Goal: Transaction & Acquisition: Purchase product/service

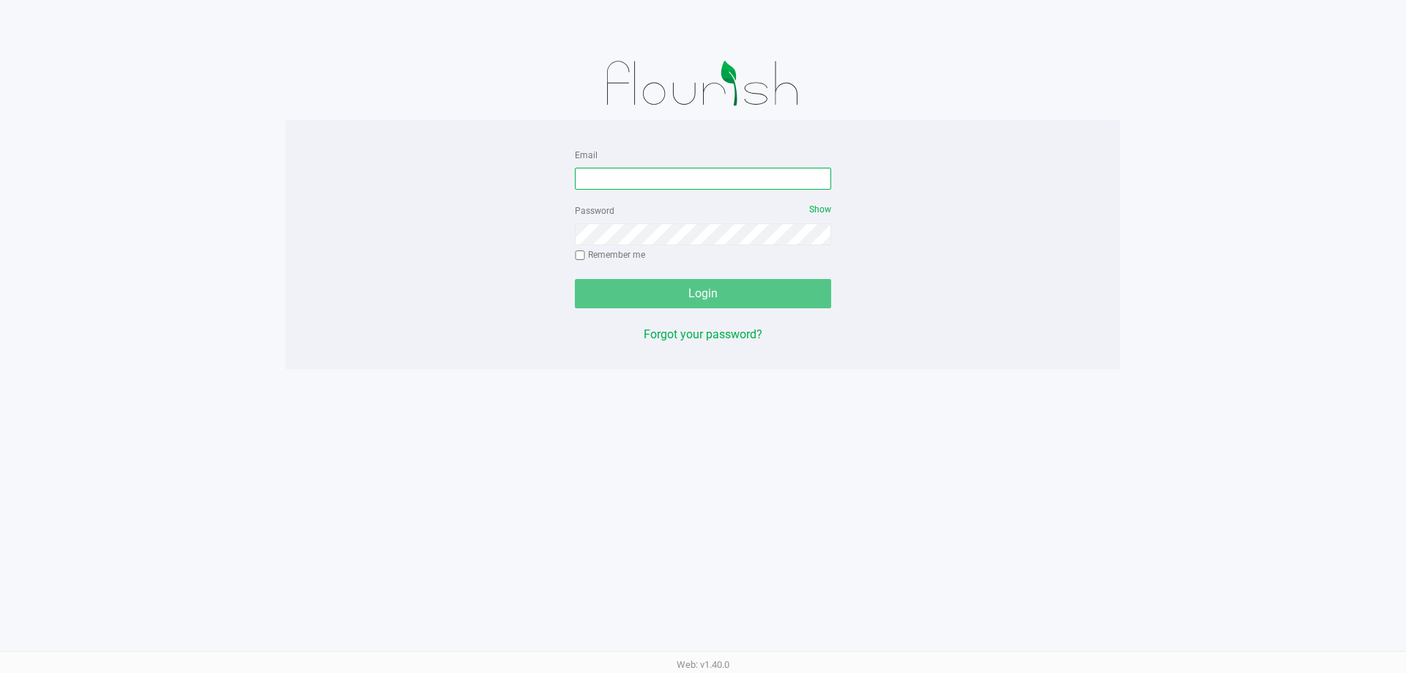
click at [624, 182] on input "Email" at bounding box center [703, 179] width 256 height 22
type input "[EMAIL_ADDRESS][DOMAIN_NAME]"
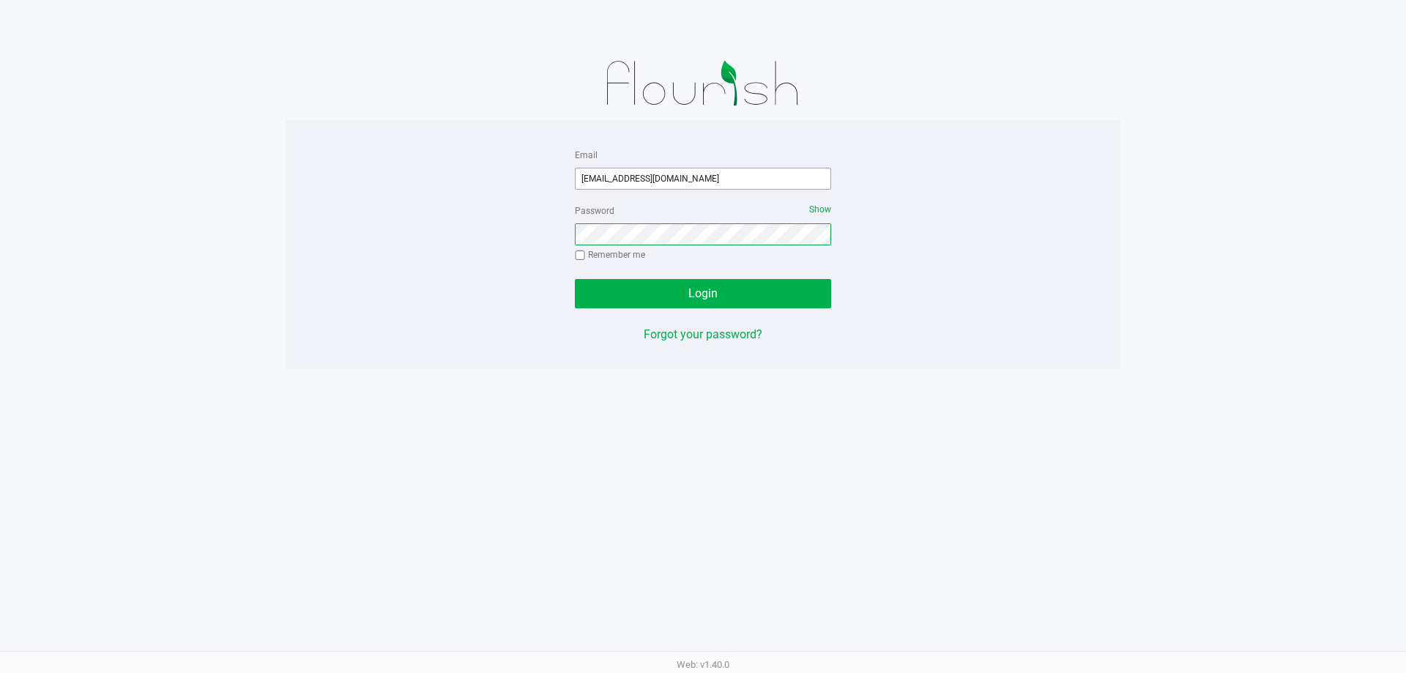
click at [575, 279] on button "Login" at bounding box center [703, 293] width 256 height 29
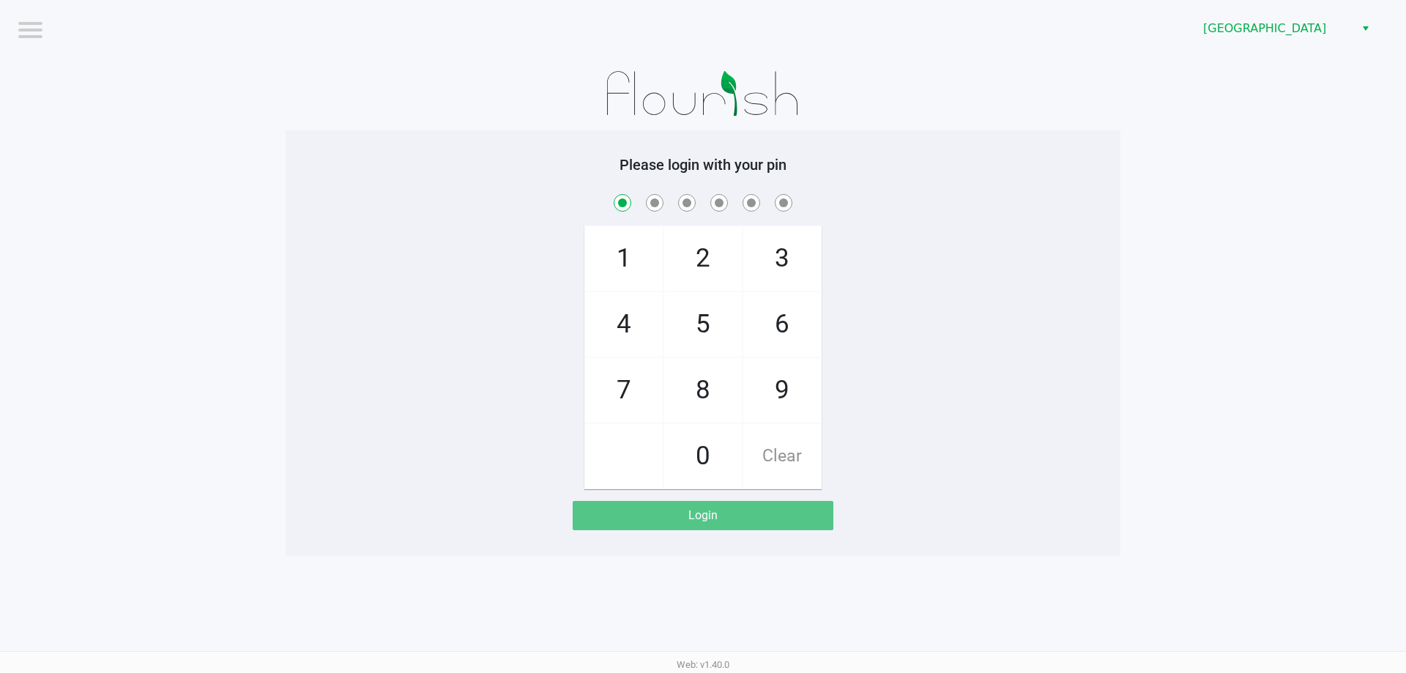
checkbox input "true"
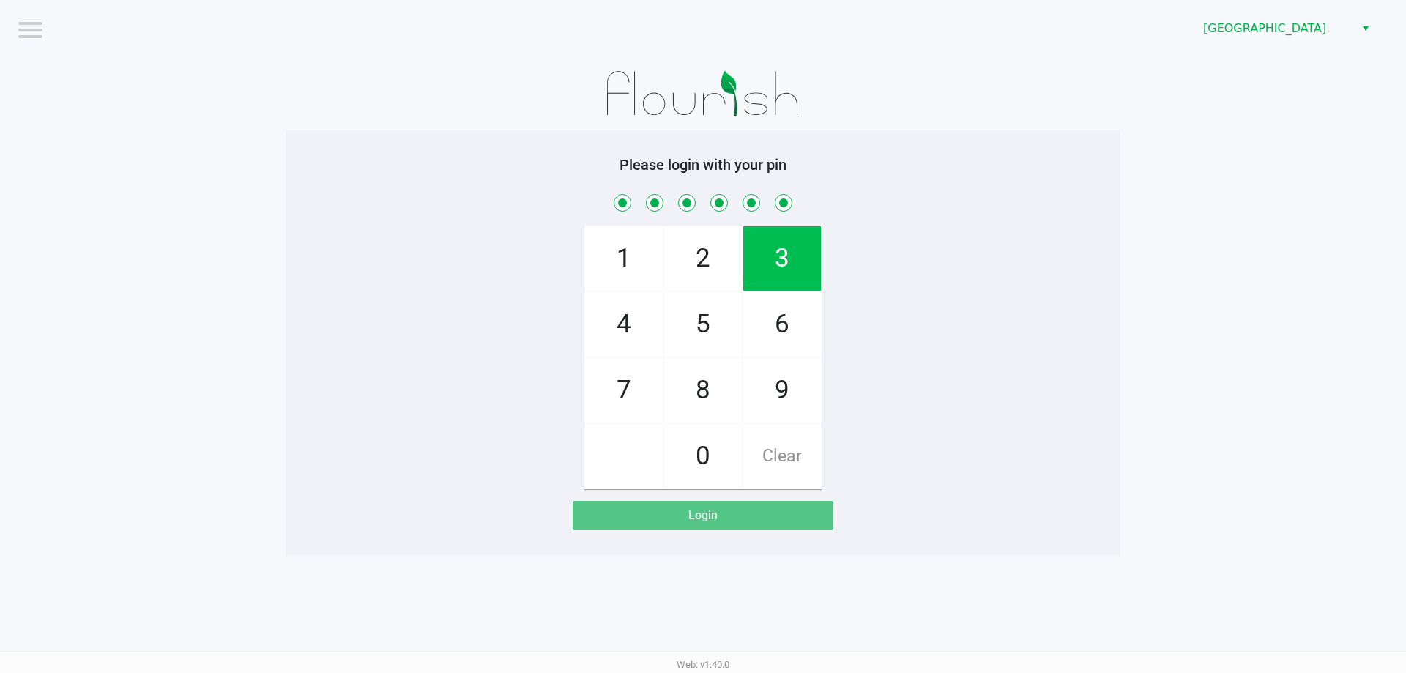
checkbox input "true"
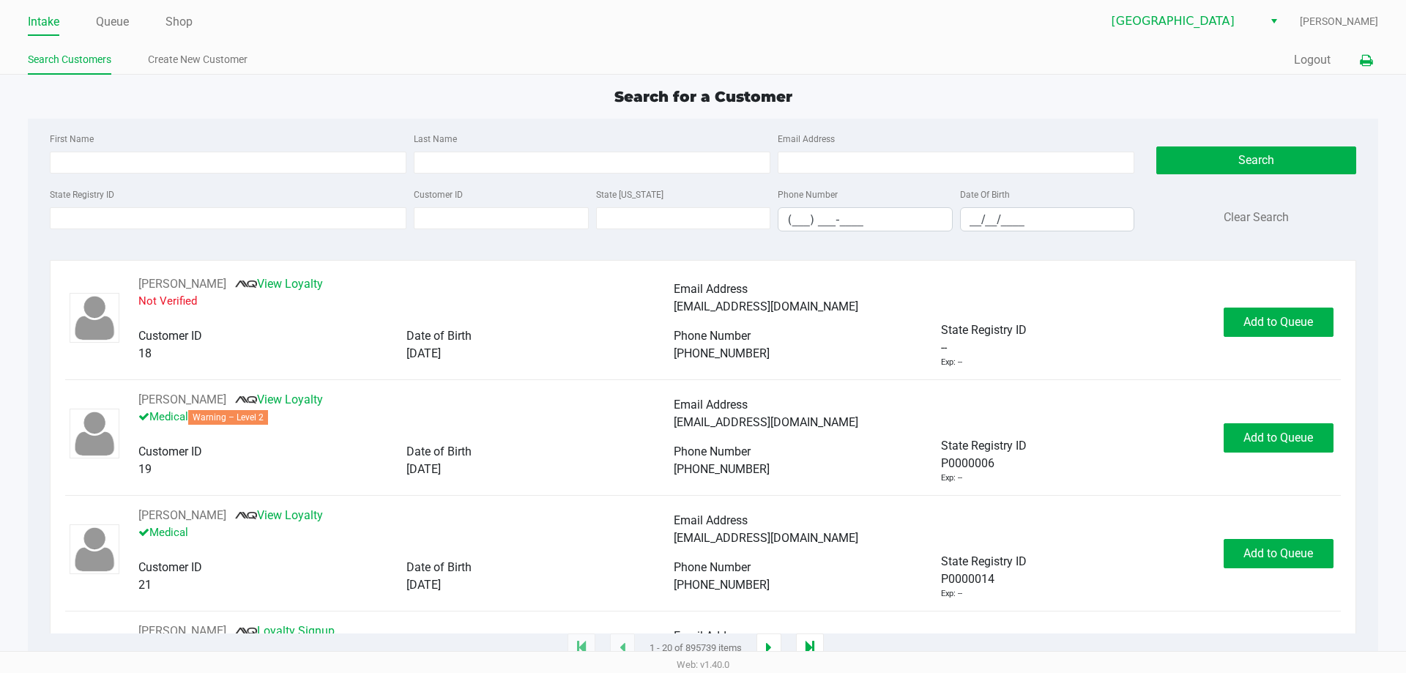
click at [1363, 64] on icon at bounding box center [1365, 61] width 12 height 10
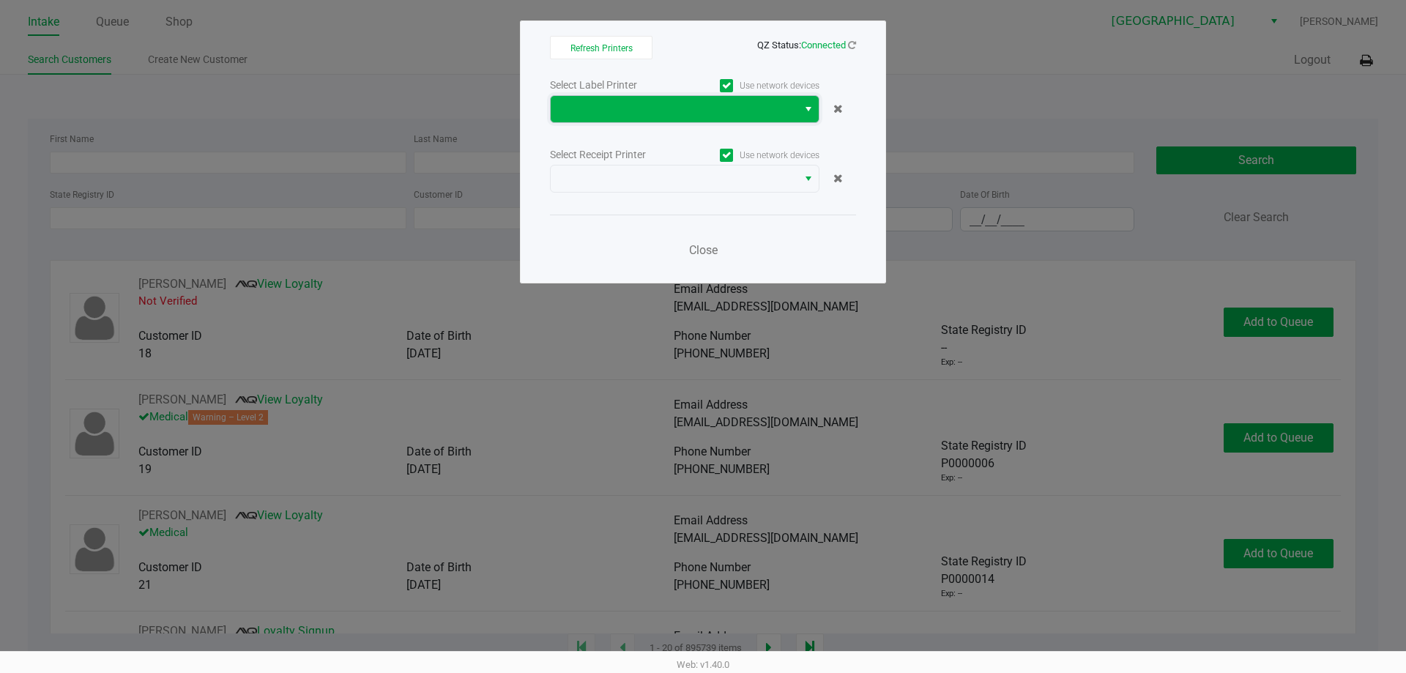
click at [654, 103] on span at bounding box center [673, 109] width 229 height 18
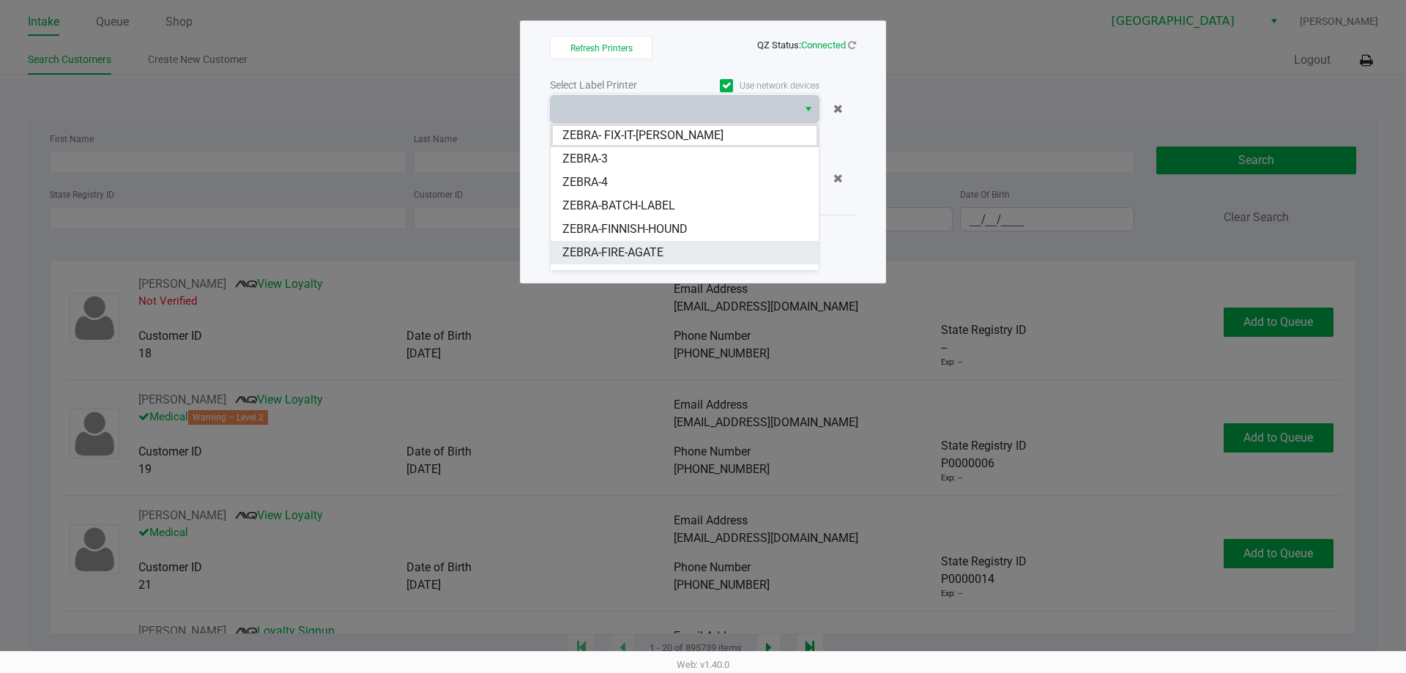
click at [620, 260] on span "ZEBRA-FIRE-AGATE" at bounding box center [612, 253] width 101 height 18
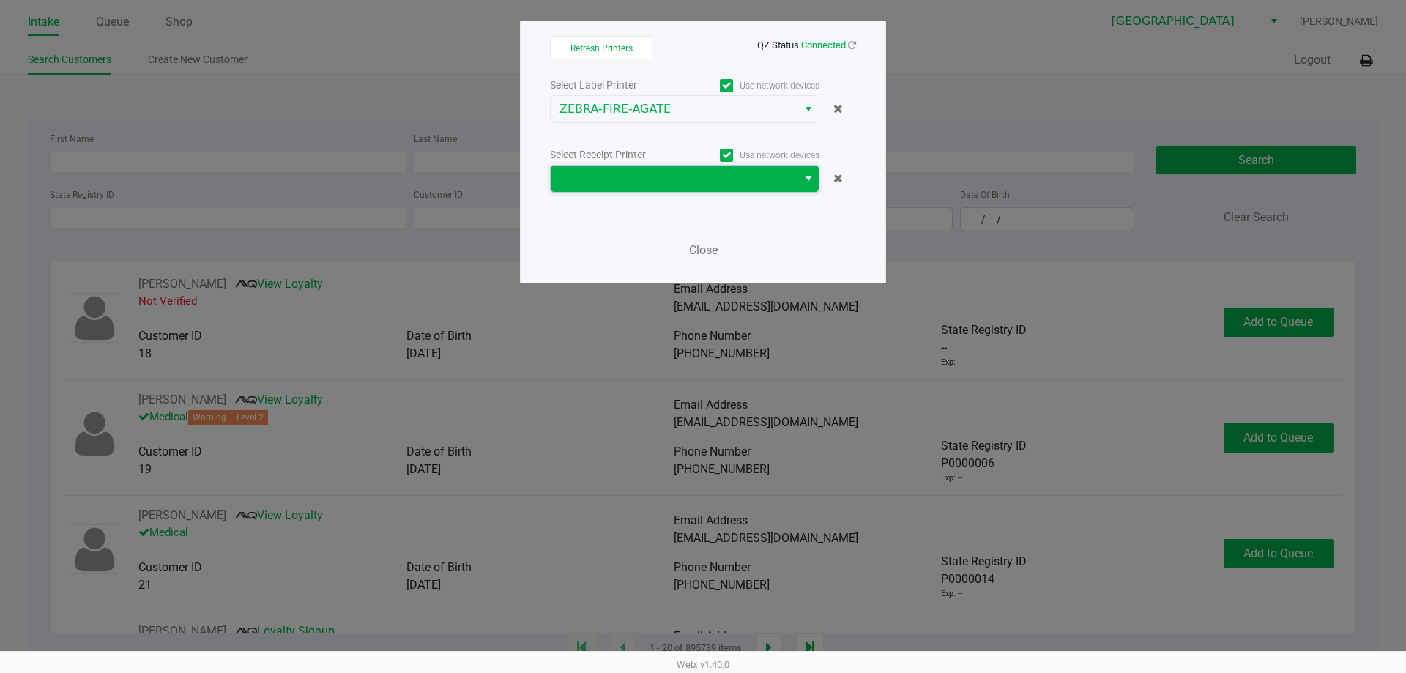
click at [622, 190] on span at bounding box center [674, 178] width 247 height 26
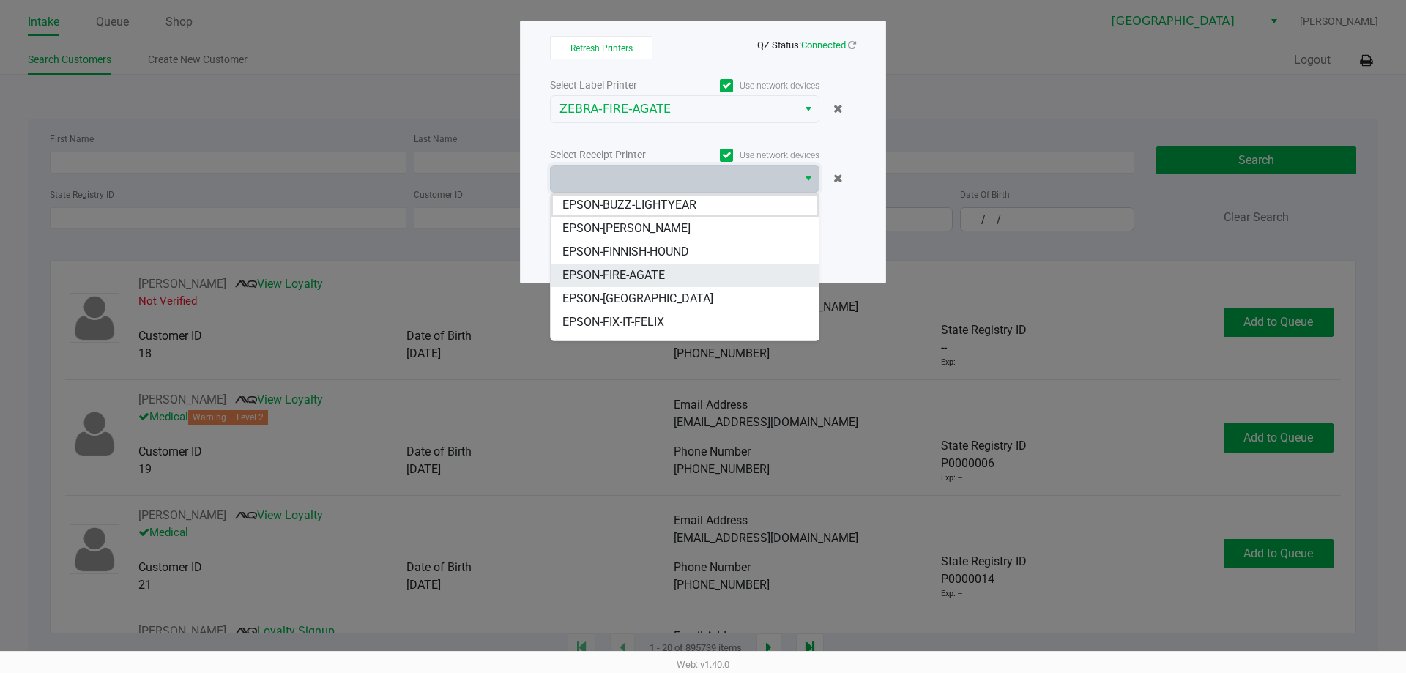
click at [644, 277] on span "EPSON-FIRE-AGATE" at bounding box center [613, 275] width 102 height 18
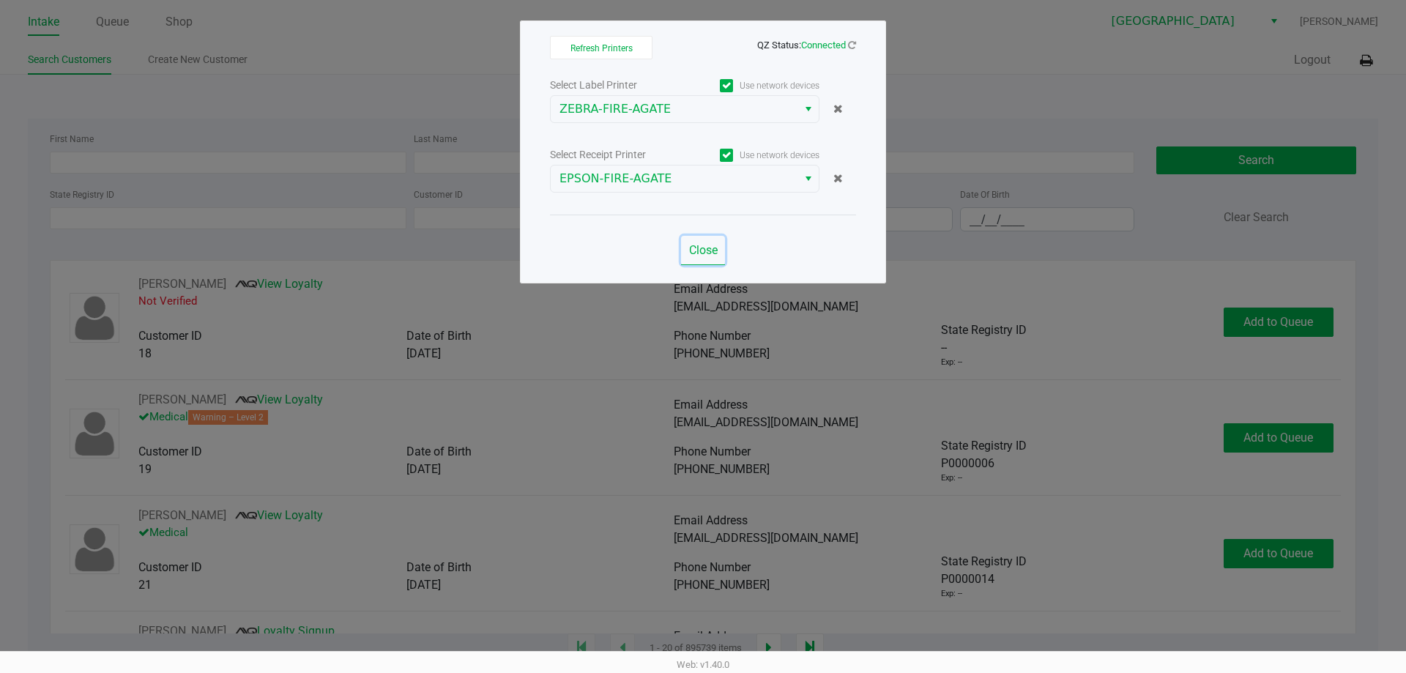
click at [702, 245] on span "Close" at bounding box center [703, 250] width 29 height 14
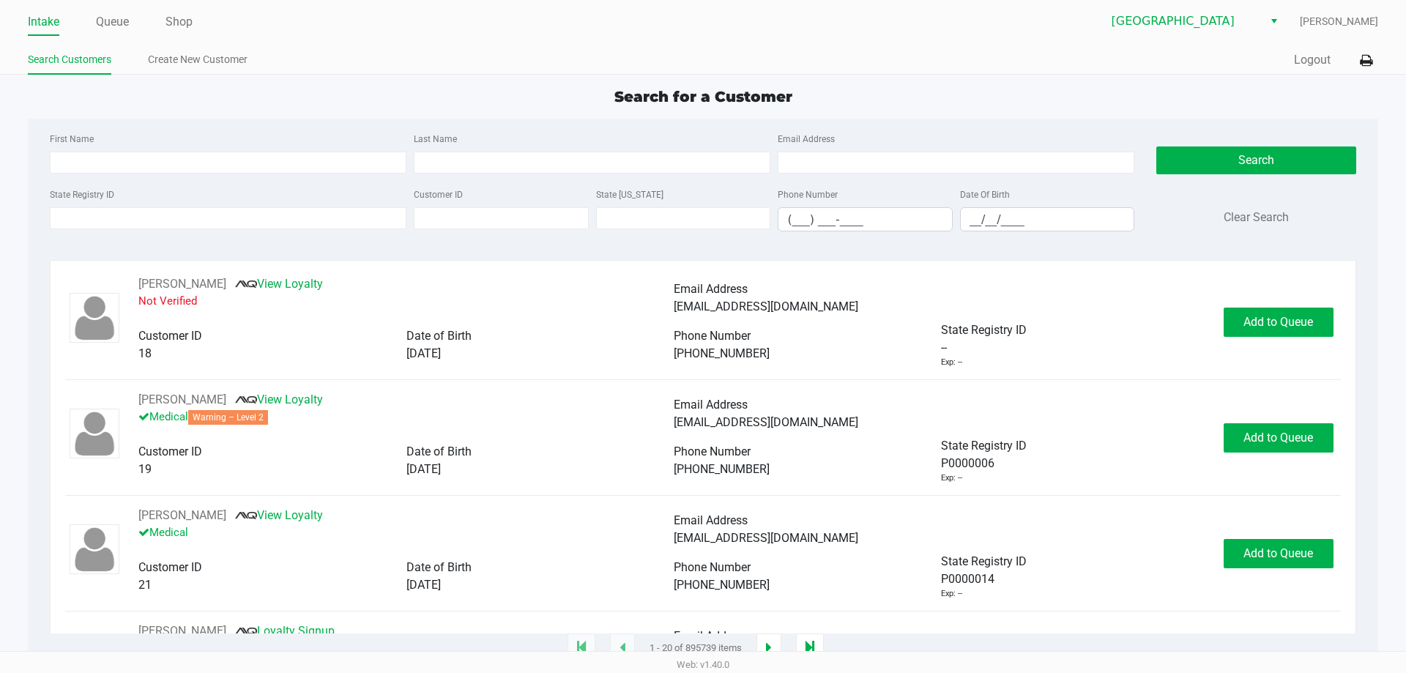
click at [1302, 69] on div "Quick Sale Logout" at bounding box center [1040, 60] width 675 height 27
click at [1301, 63] on button "Logout" at bounding box center [1312, 60] width 37 height 18
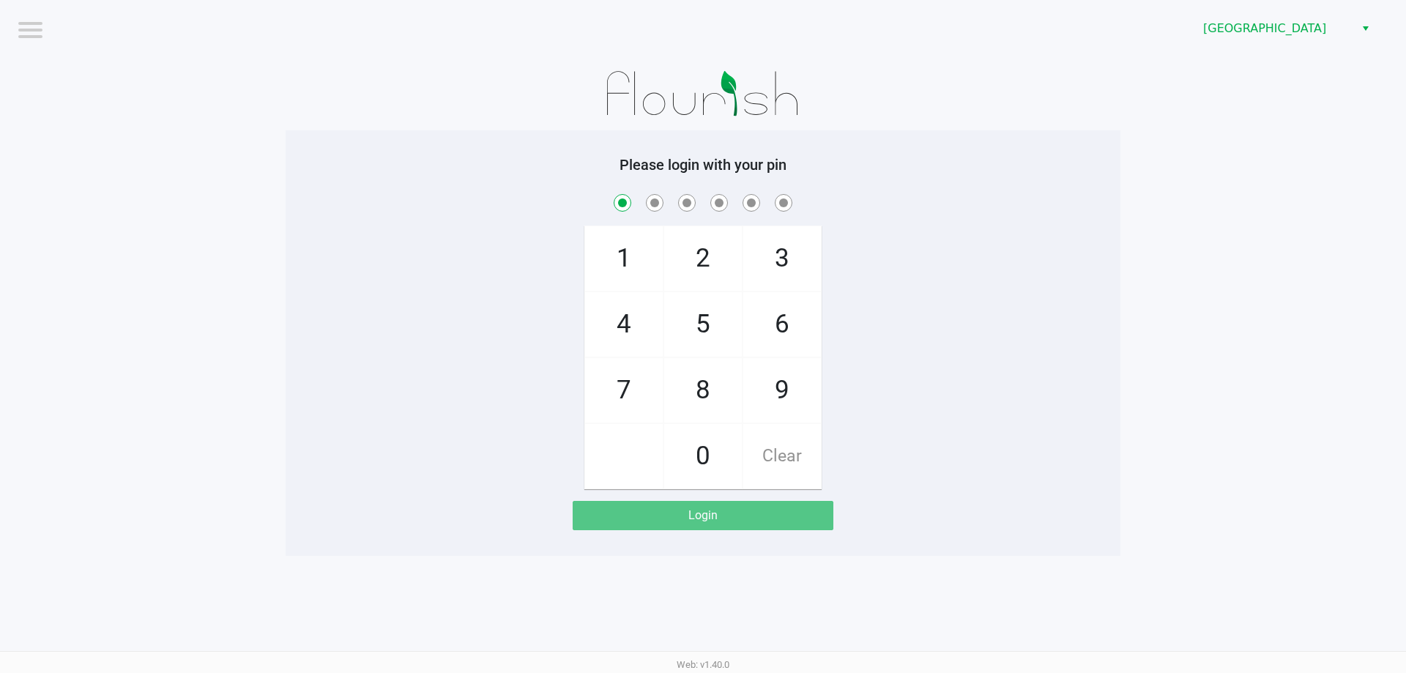
checkbox input "true"
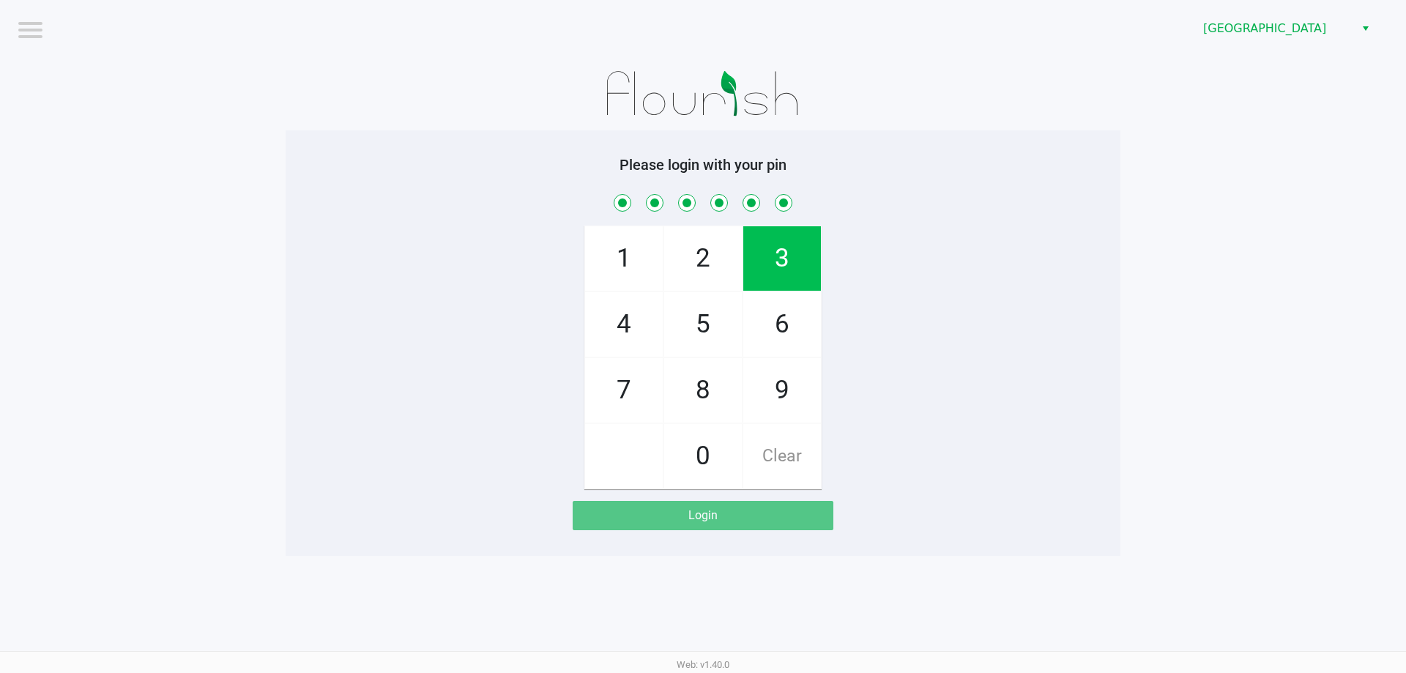
checkbox input "true"
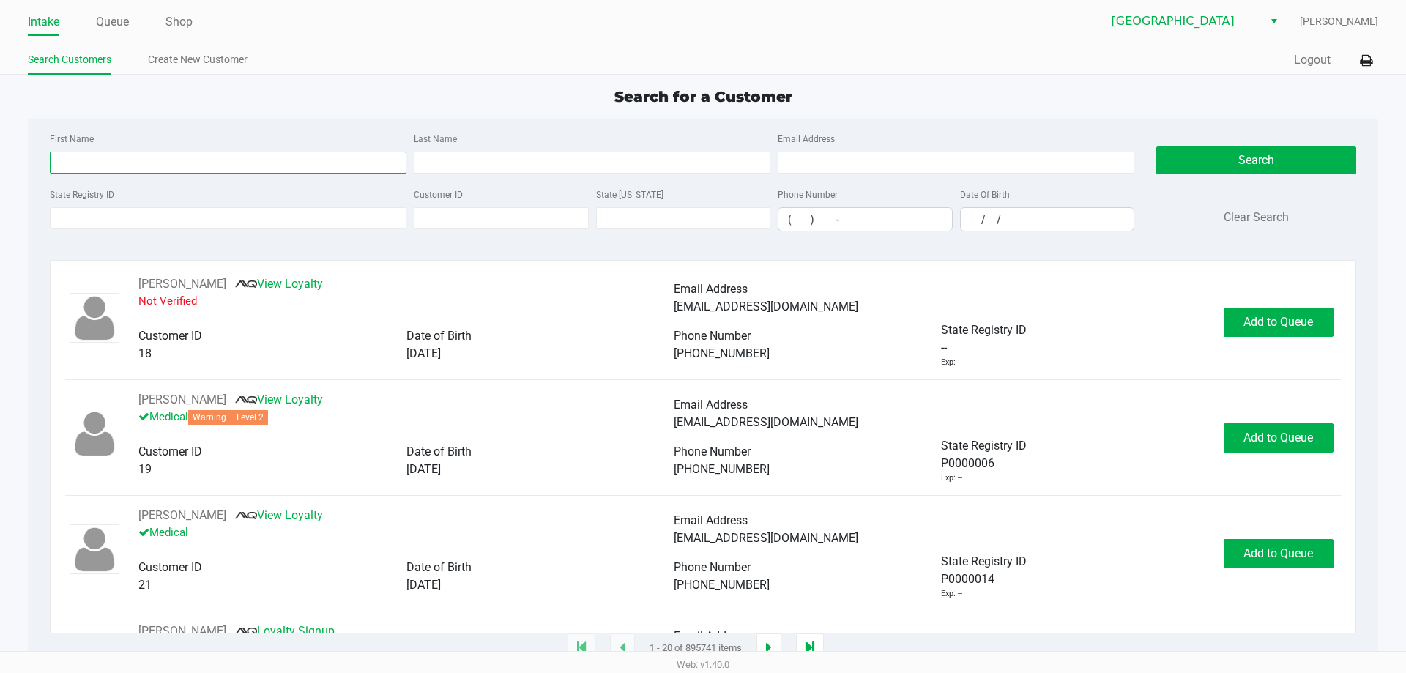
click at [184, 163] on input "First Name" at bounding box center [228, 163] width 357 height 22
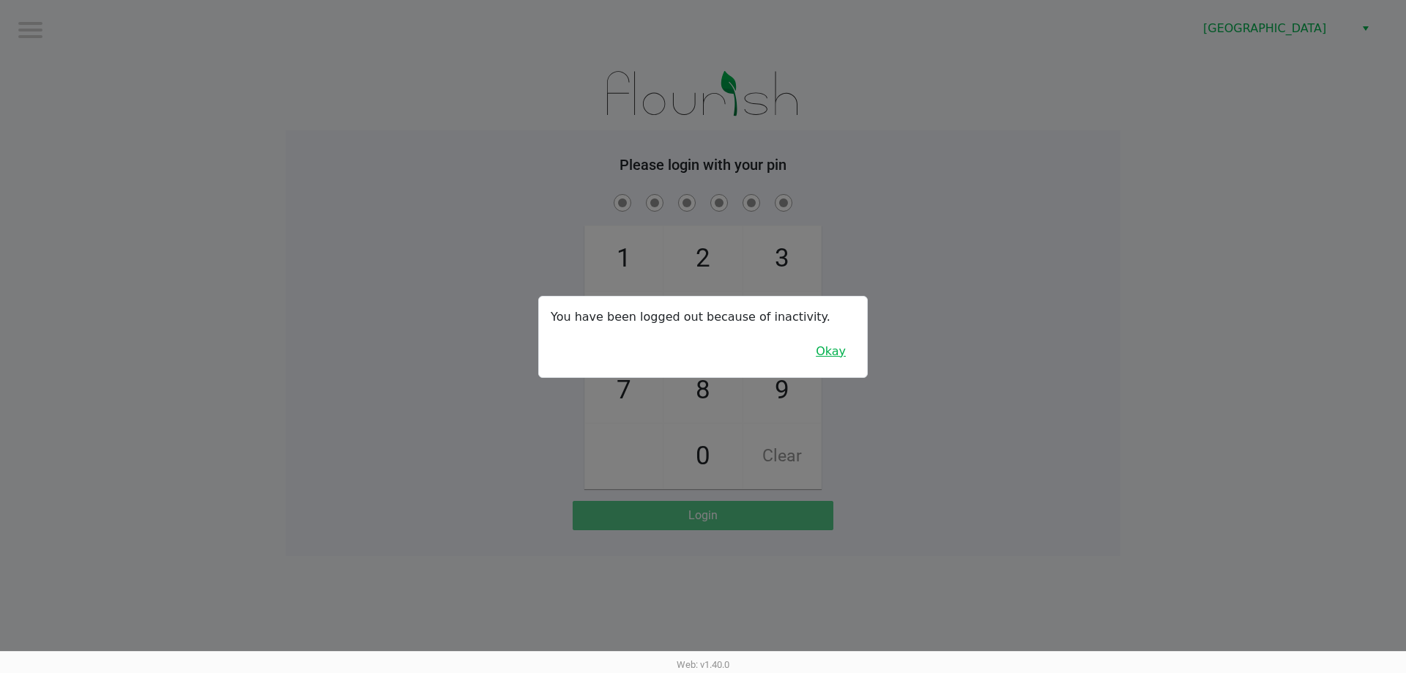
click at [841, 350] on button "Okay" at bounding box center [830, 351] width 49 height 28
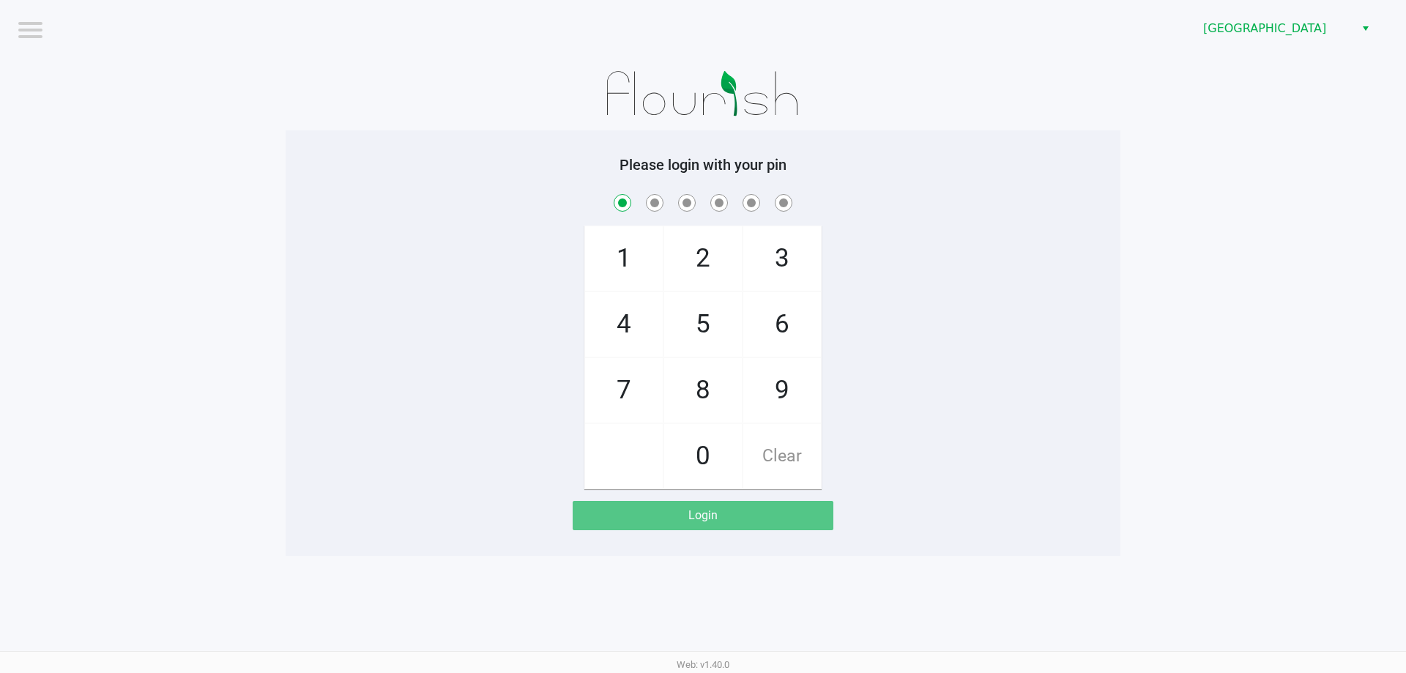
checkbox input "true"
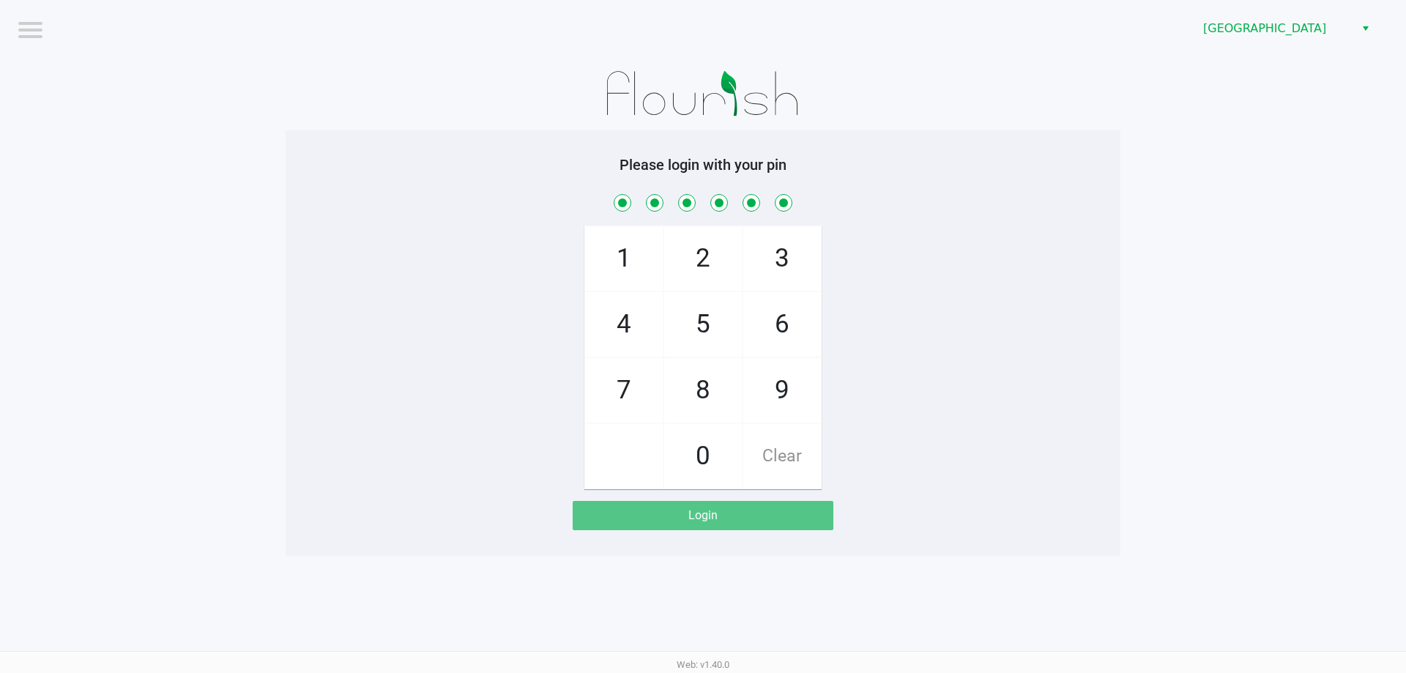
checkbox input "true"
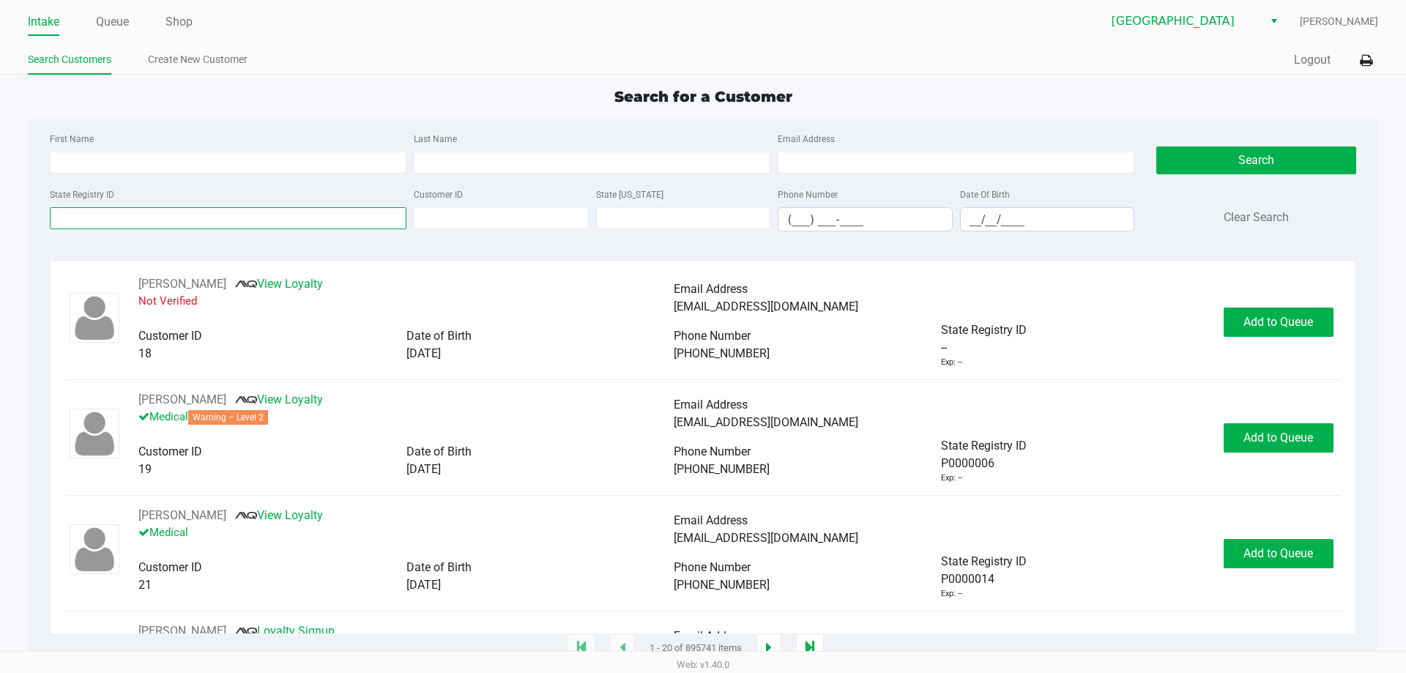
click at [111, 216] on input "State Registry ID" at bounding box center [228, 218] width 357 height 22
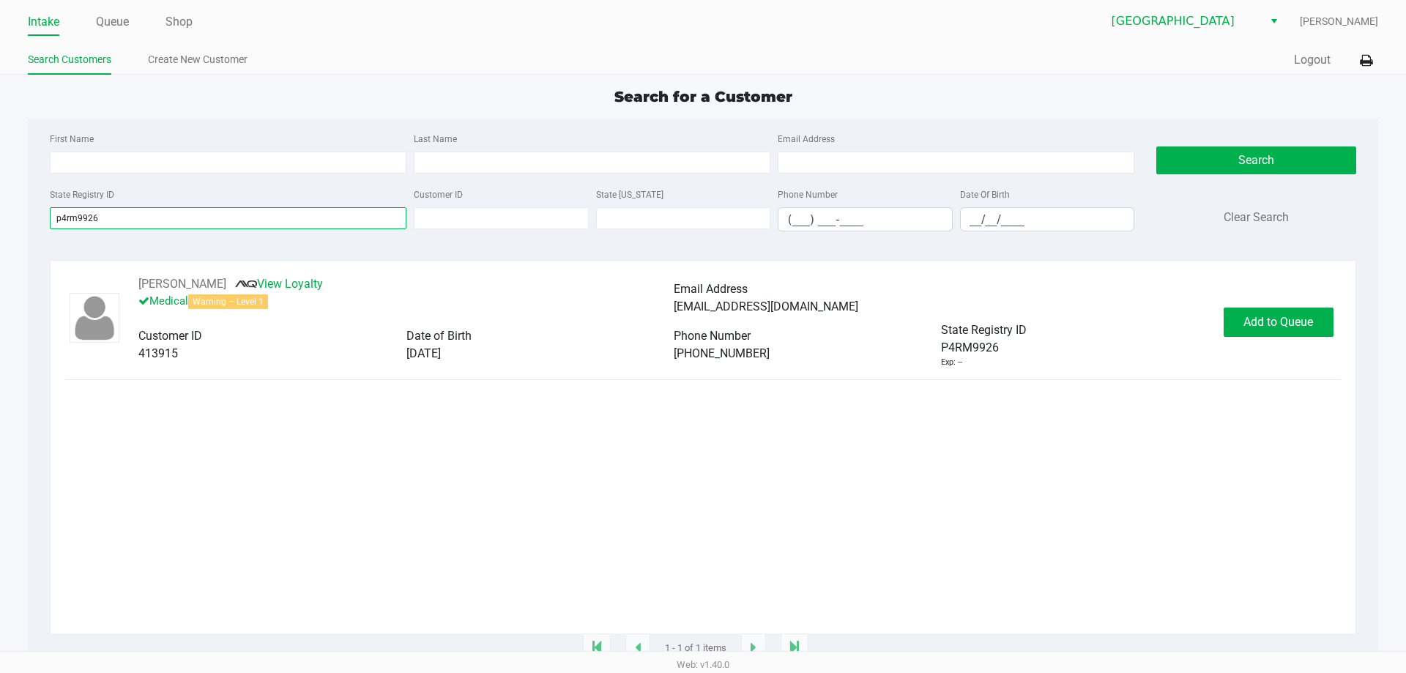
type input "p4rm9926"
click at [1297, 324] on span "Add to Queue" at bounding box center [1278, 322] width 70 height 14
click at [1283, 333] on button "In [GEOGRAPHIC_DATA]" at bounding box center [1277, 321] width 102 height 29
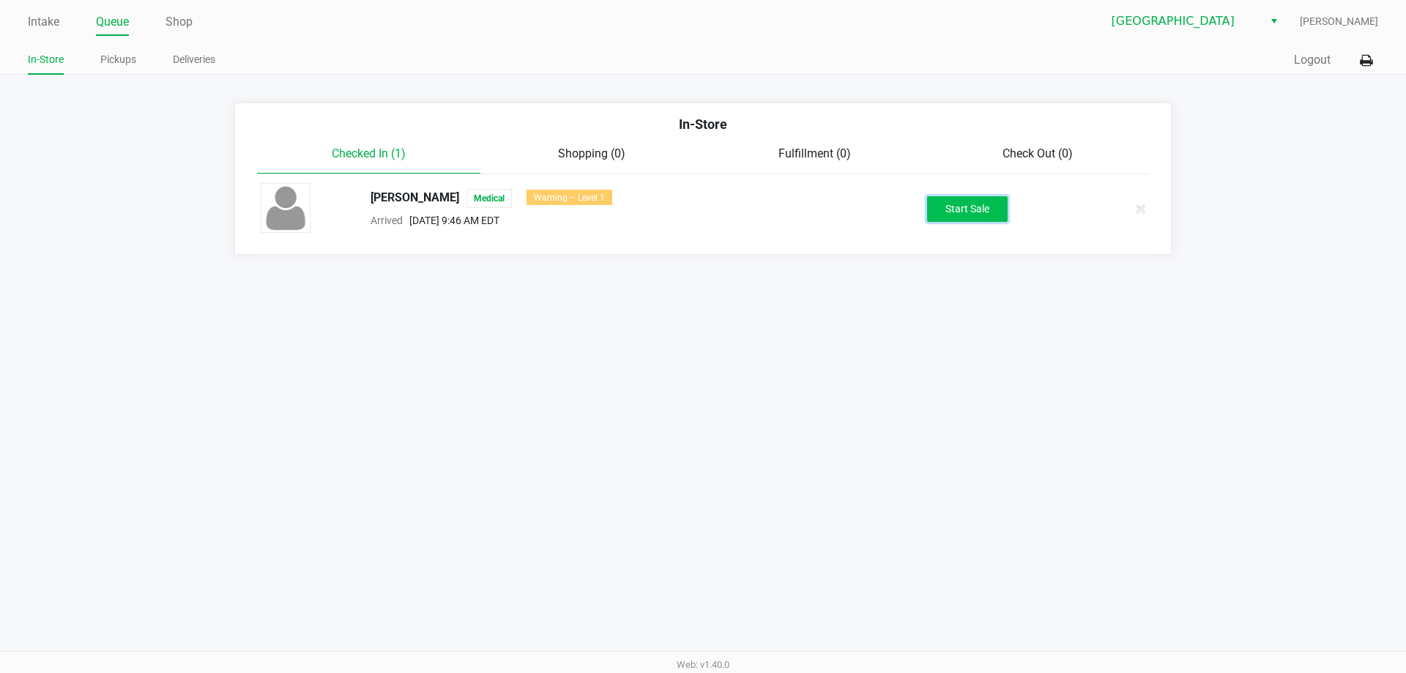
click at [978, 219] on button "Start Sale" at bounding box center [967, 209] width 81 height 26
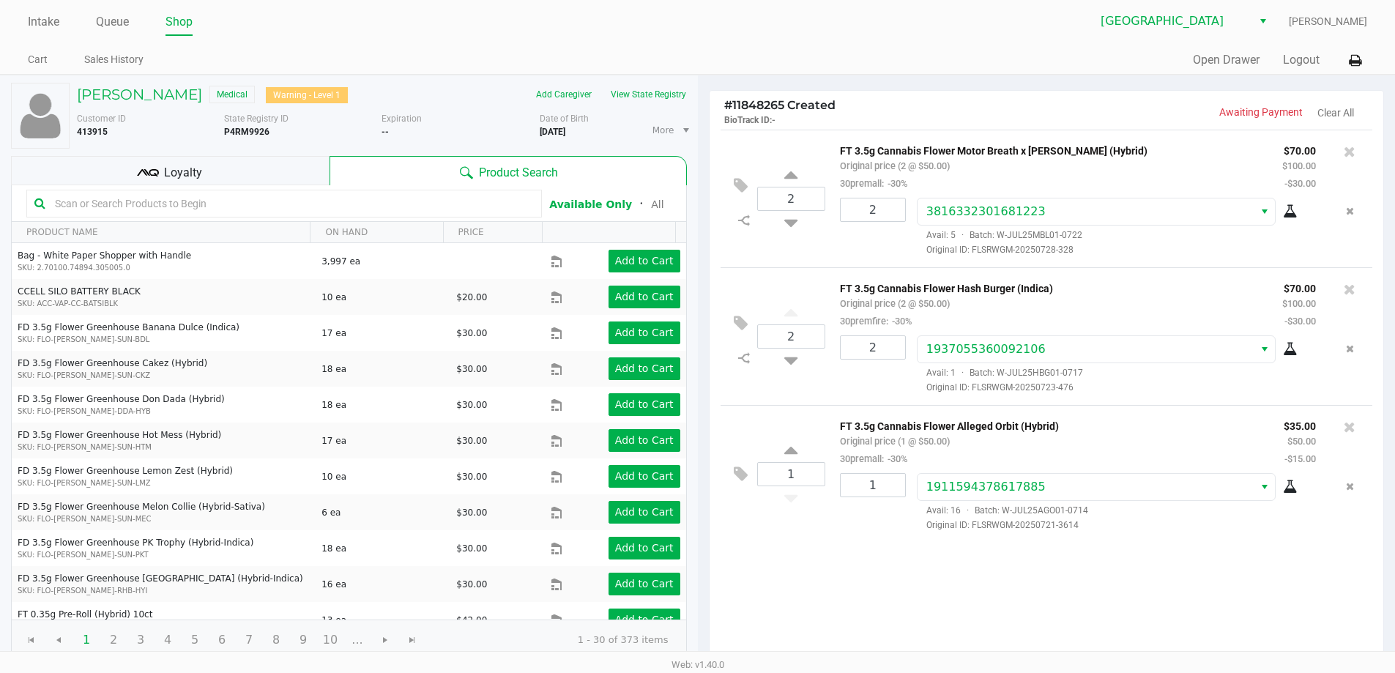
click at [209, 168] on div "Loyalty" at bounding box center [170, 170] width 318 height 29
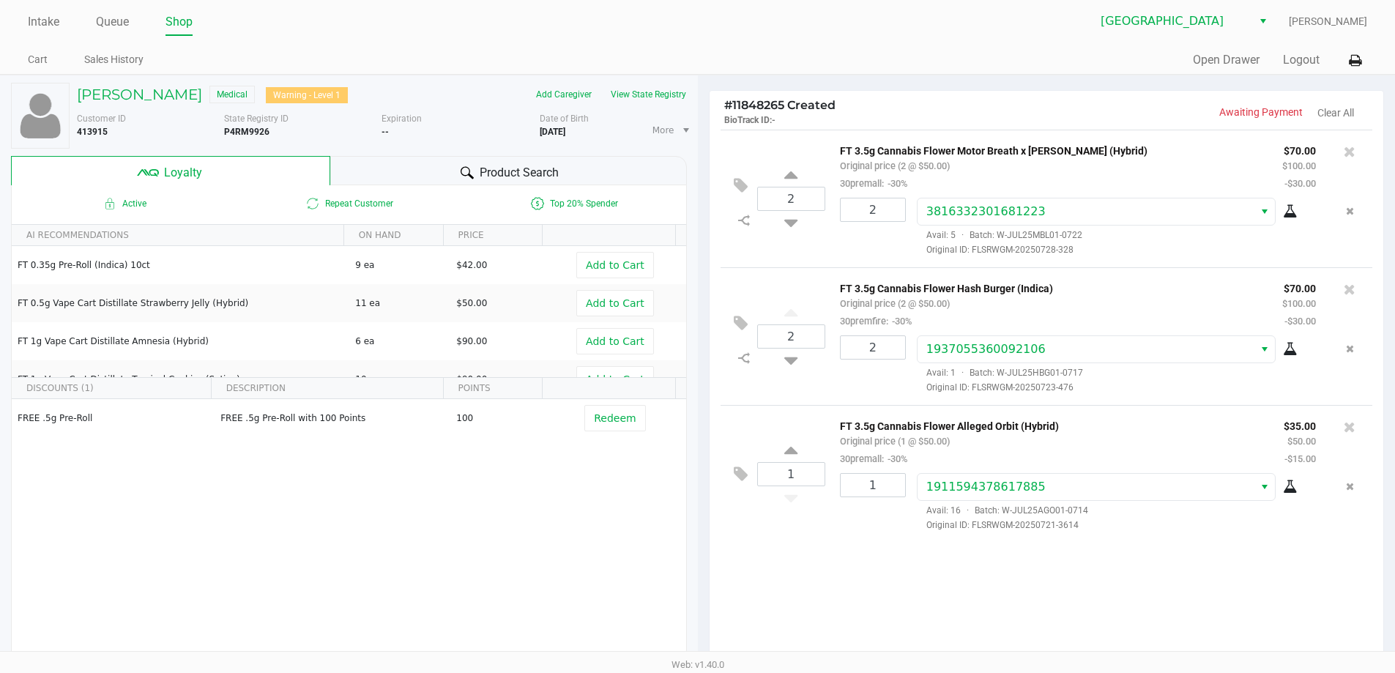
click at [473, 166] on div at bounding box center [467, 173] width 18 height 18
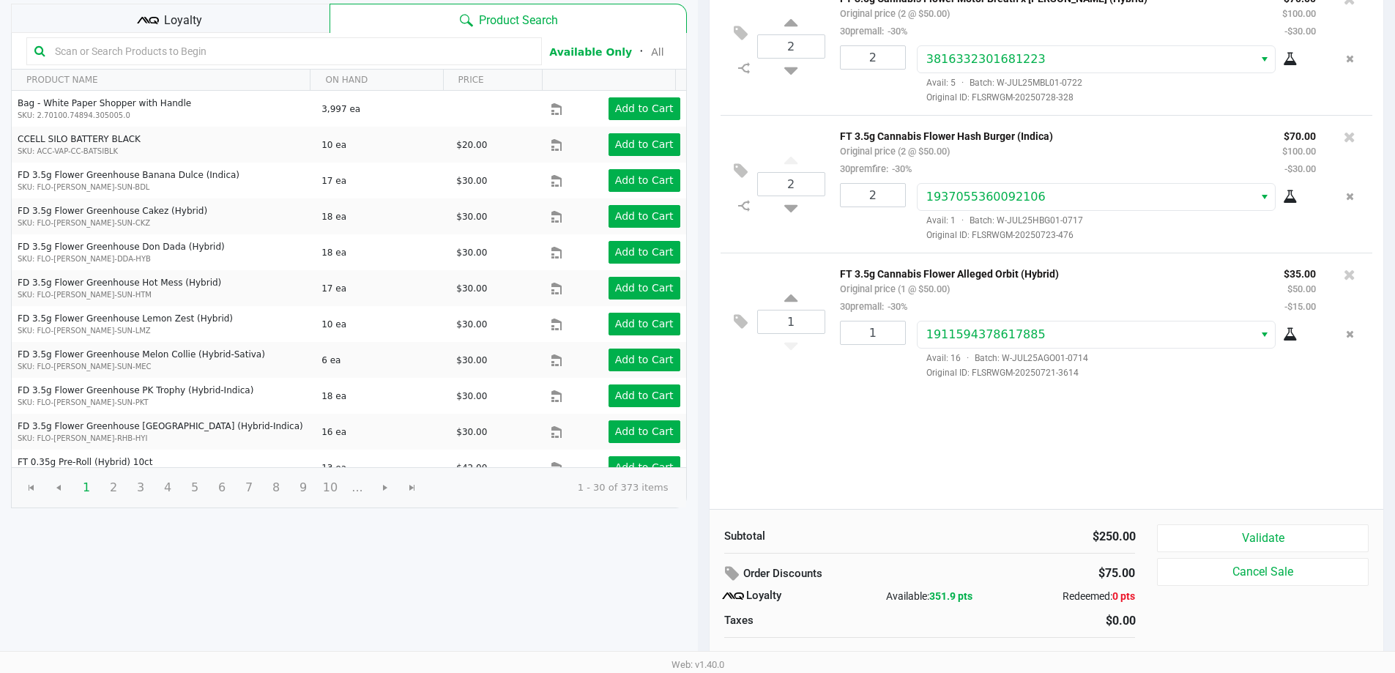
scroll to position [168, 0]
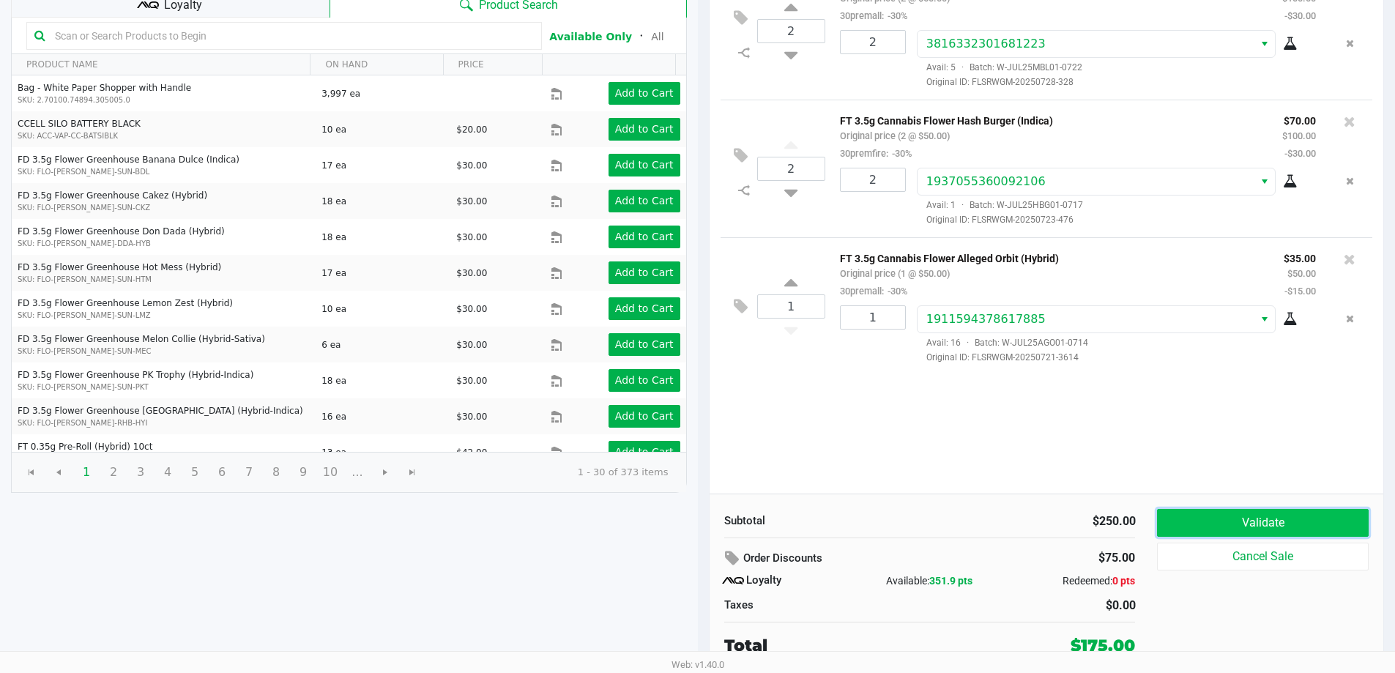
click at [1237, 519] on button "Validate" at bounding box center [1262, 523] width 211 height 28
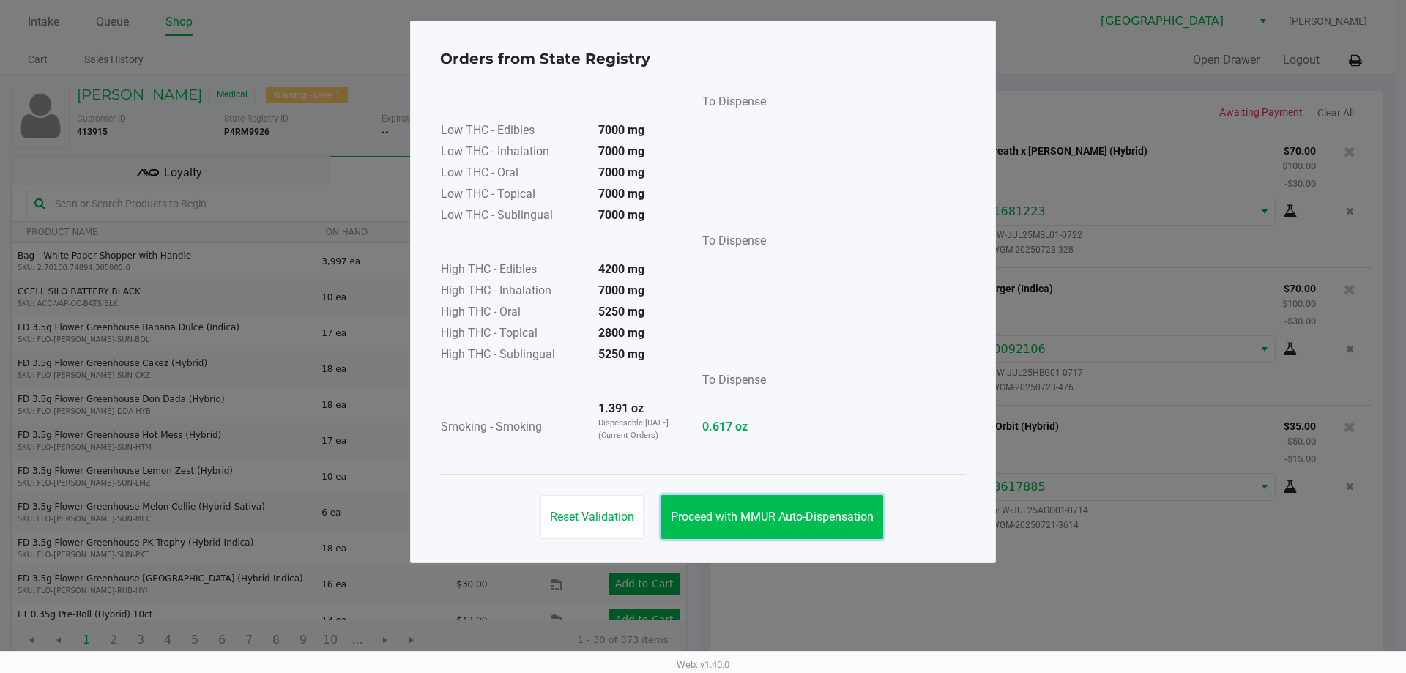
click at [821, 517] on span "Proceed with MMUR Auto-Dispensation" at bounding box center [772, 517] width 203 height 14
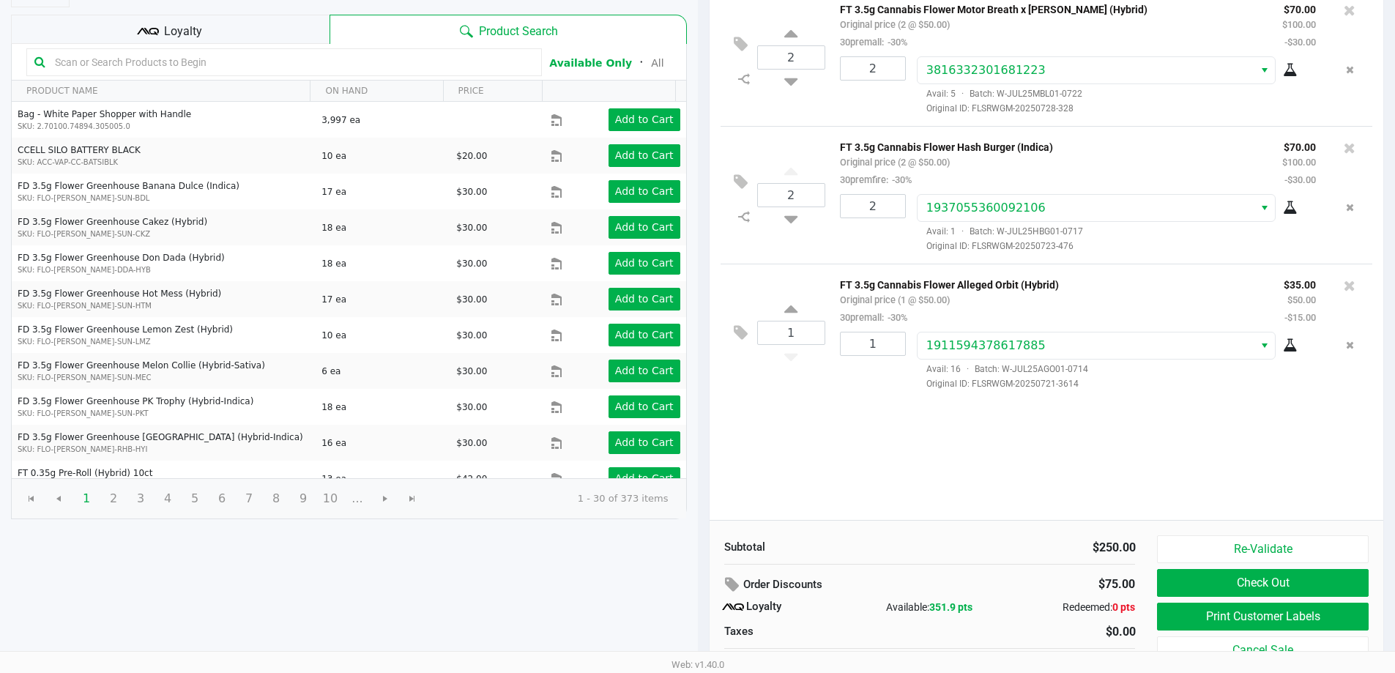
scroll to position [146, 0]
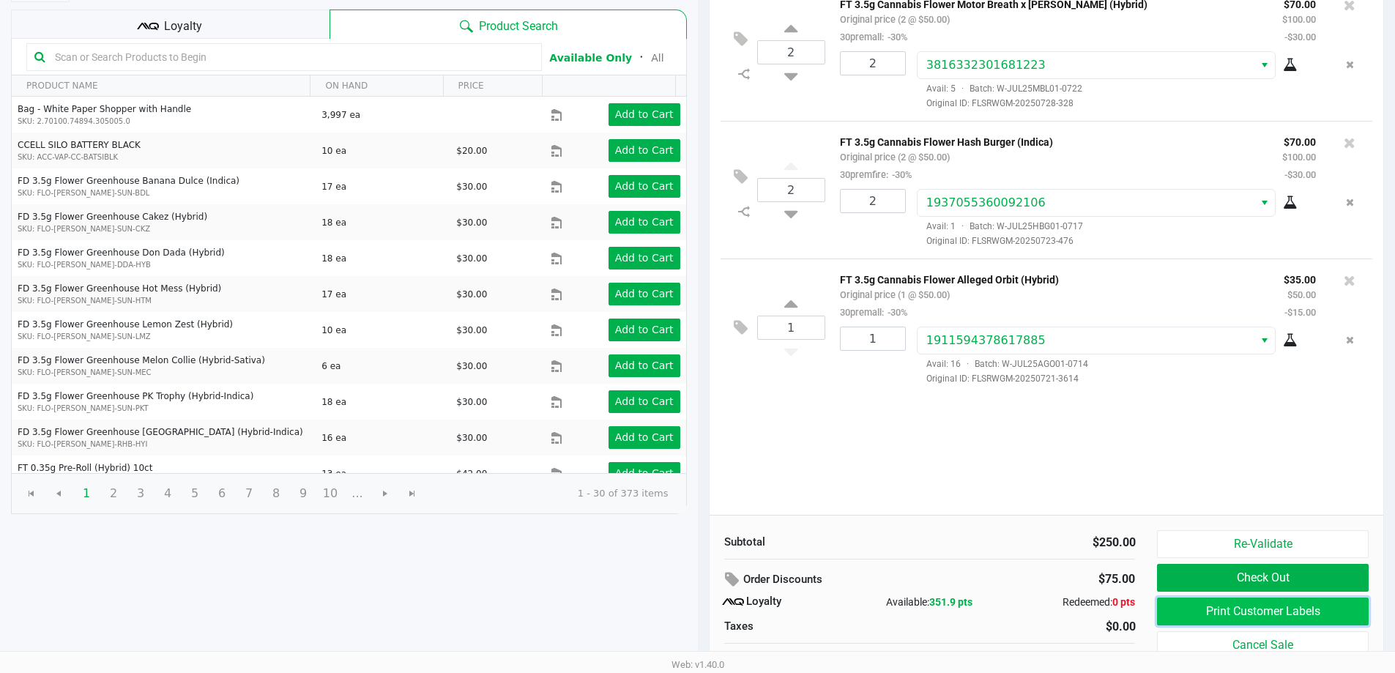
click at [1209, 616] on button "Print Customer Labels" at bounding box center [1262, 611] width 211 height 28
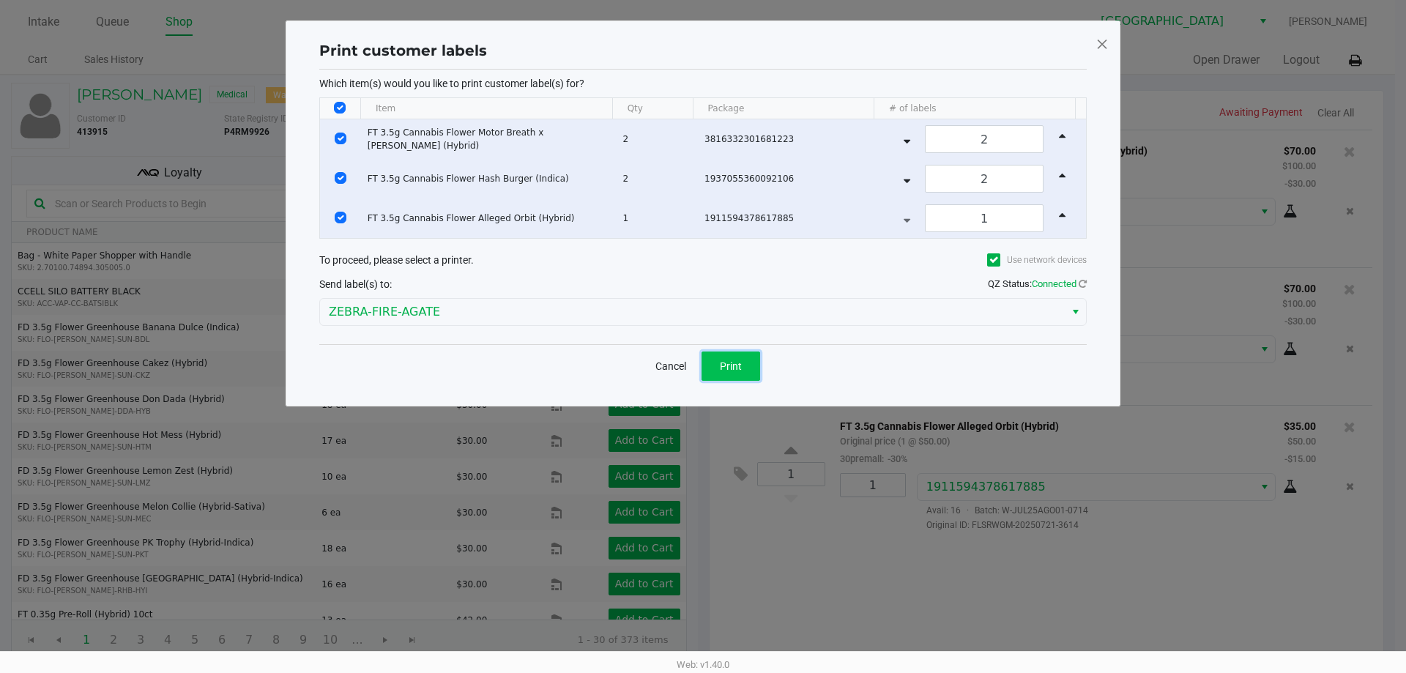
click at [734, 374] on button "Print" at bounding box center [730, 365] width 59 height 29
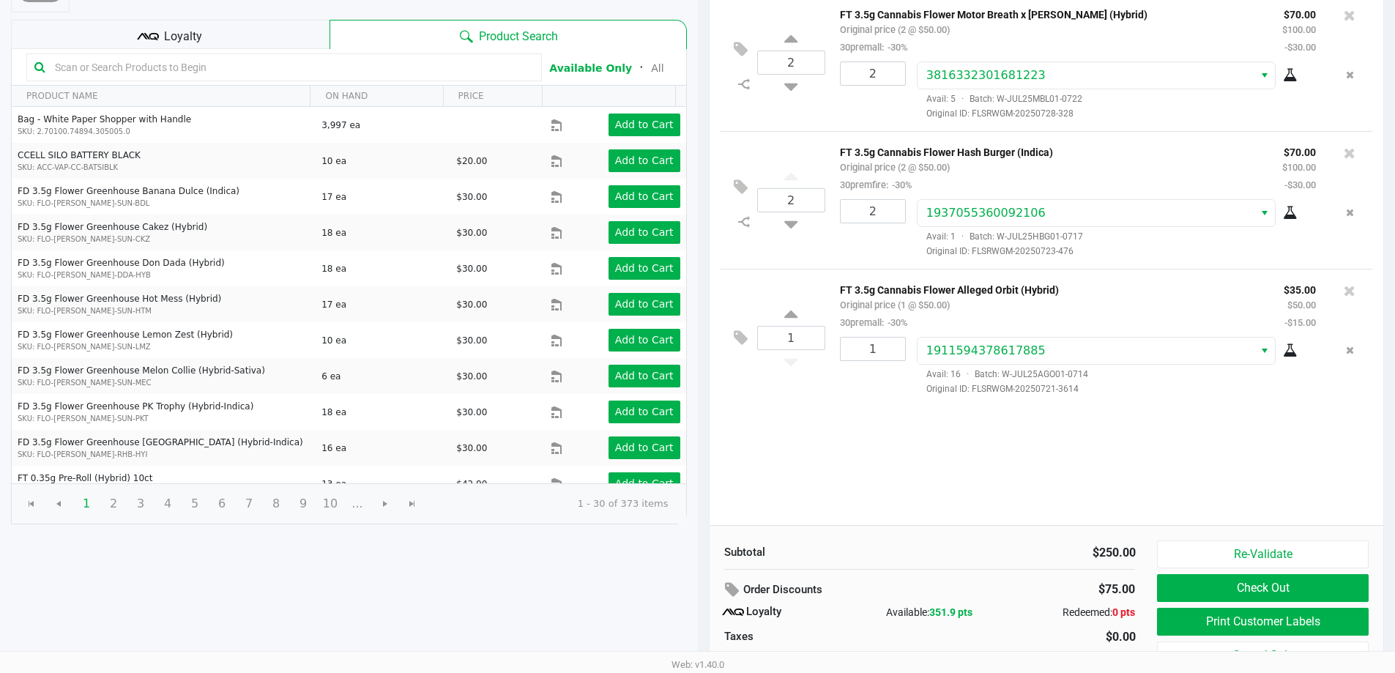
scroll to position [168, 0]
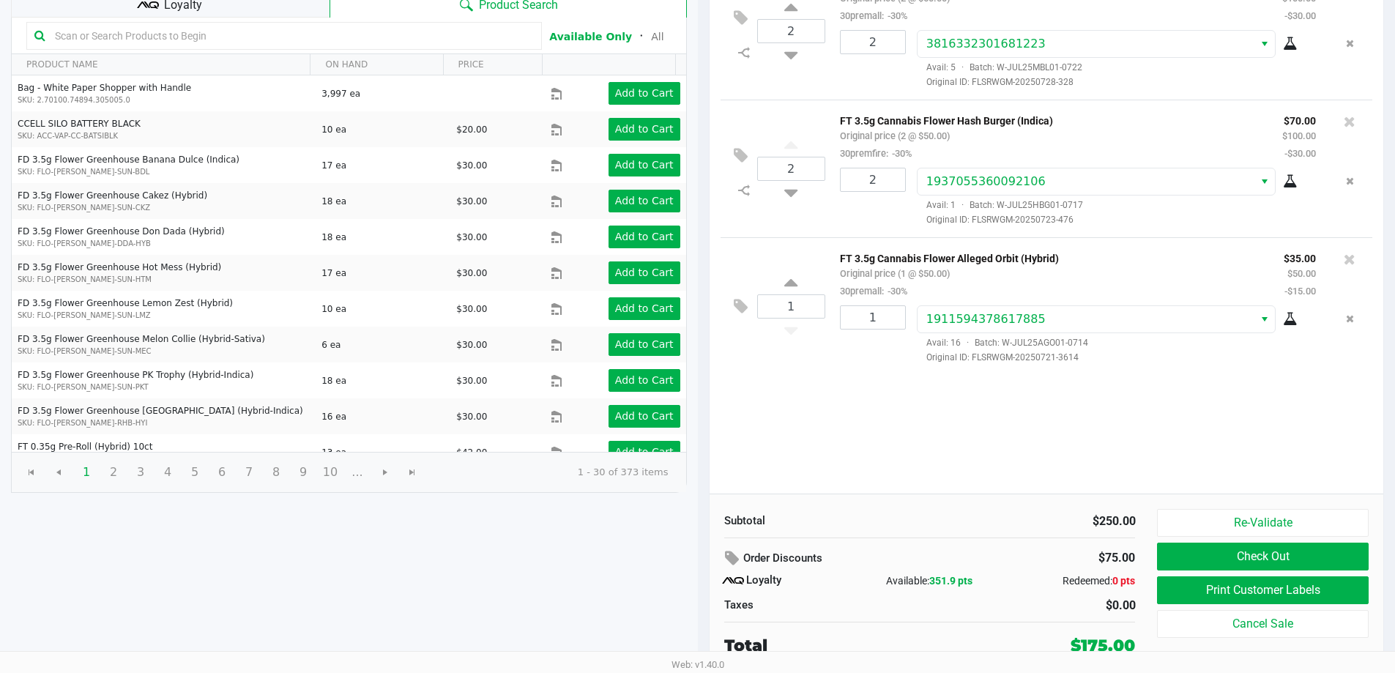
click at [295, 5] on div "Loyalty" at bounding box center [170, 2] width 318 height 29
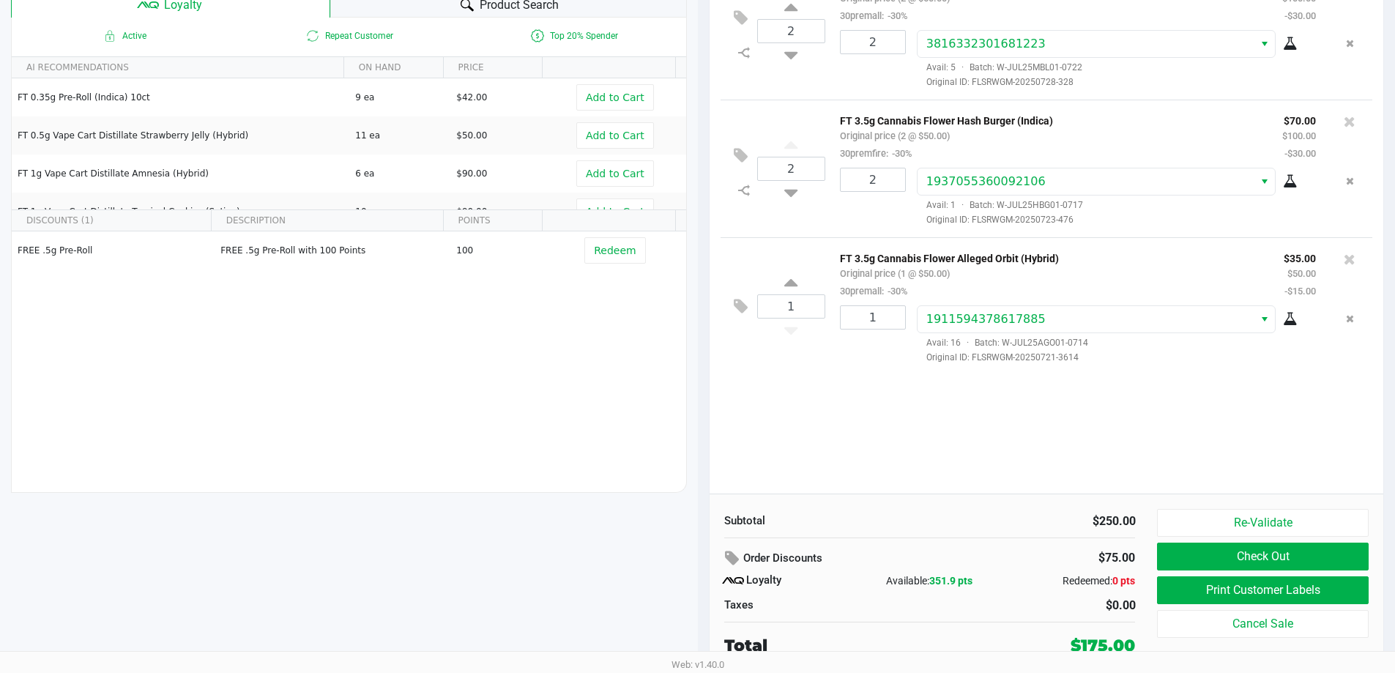
click at [436, 8] on div "Product Search" at bounding box center [508, 2] width 357 height 29
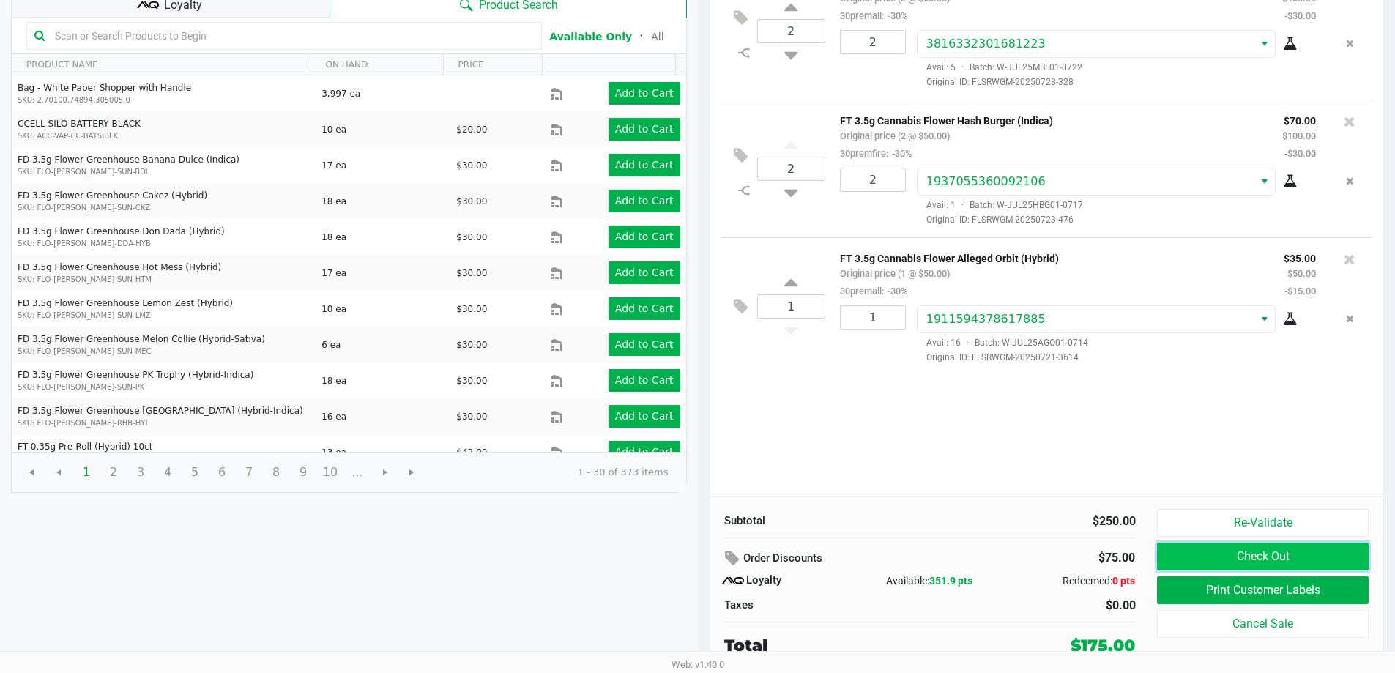
click at [1173, 553] on button "Check Out" at bounding box center [1262, 556] width 211 height 28
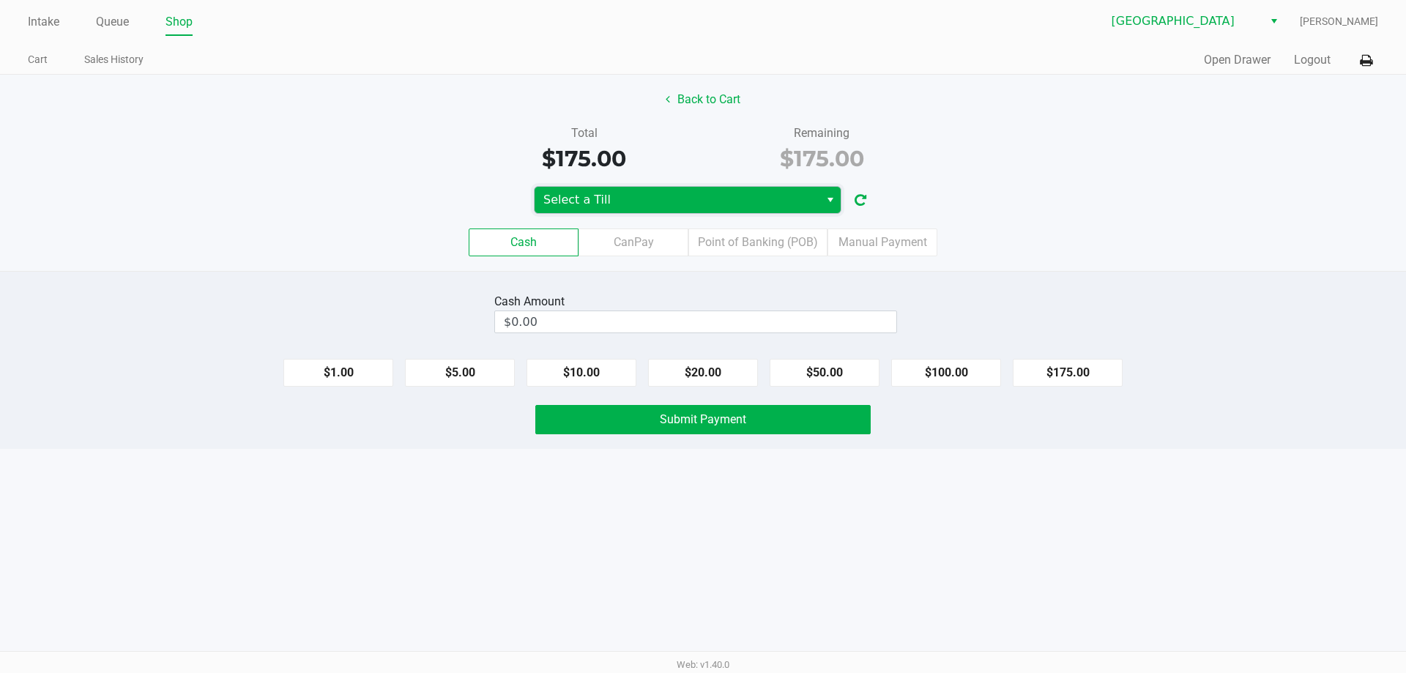
click at [624, 201] on span "Select a Till" at bounding box center [676, 200] width 267 height 18
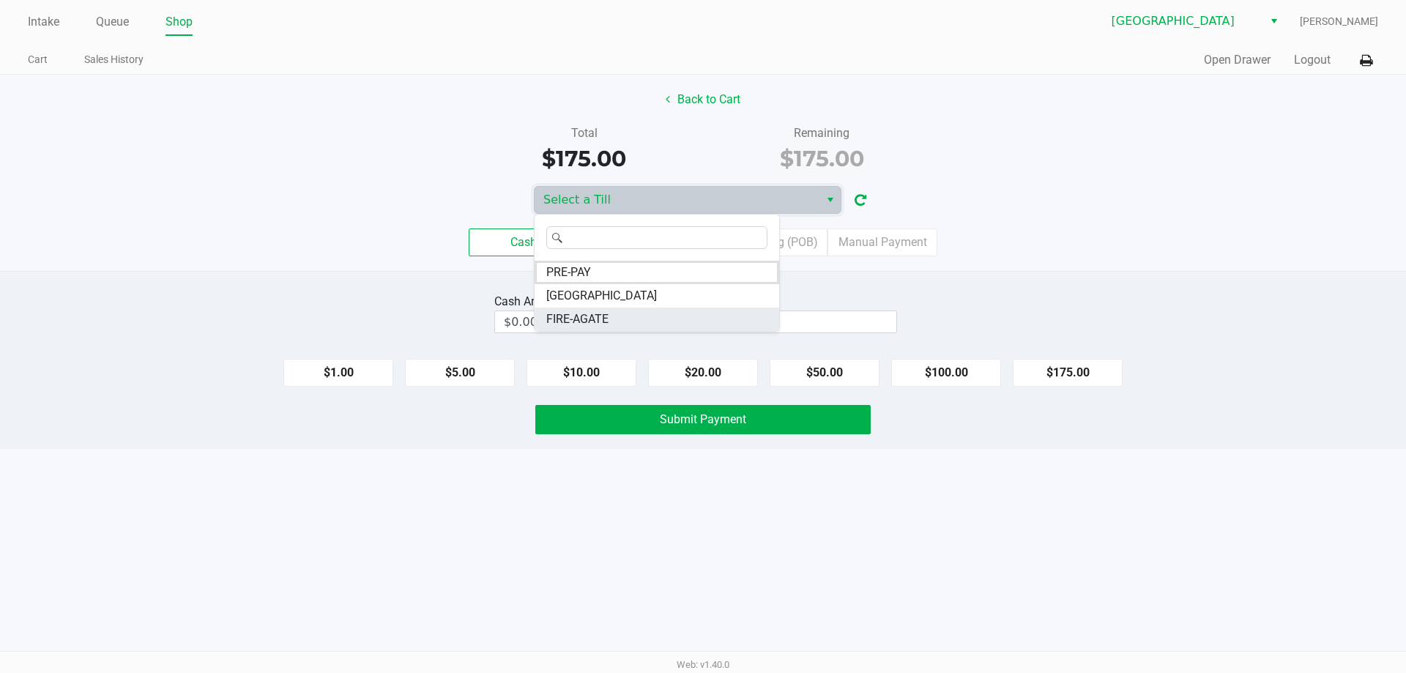
click at [584, 318] on span "FIRE-AGATE" at bounding box center [577, 319] width 62 height 18
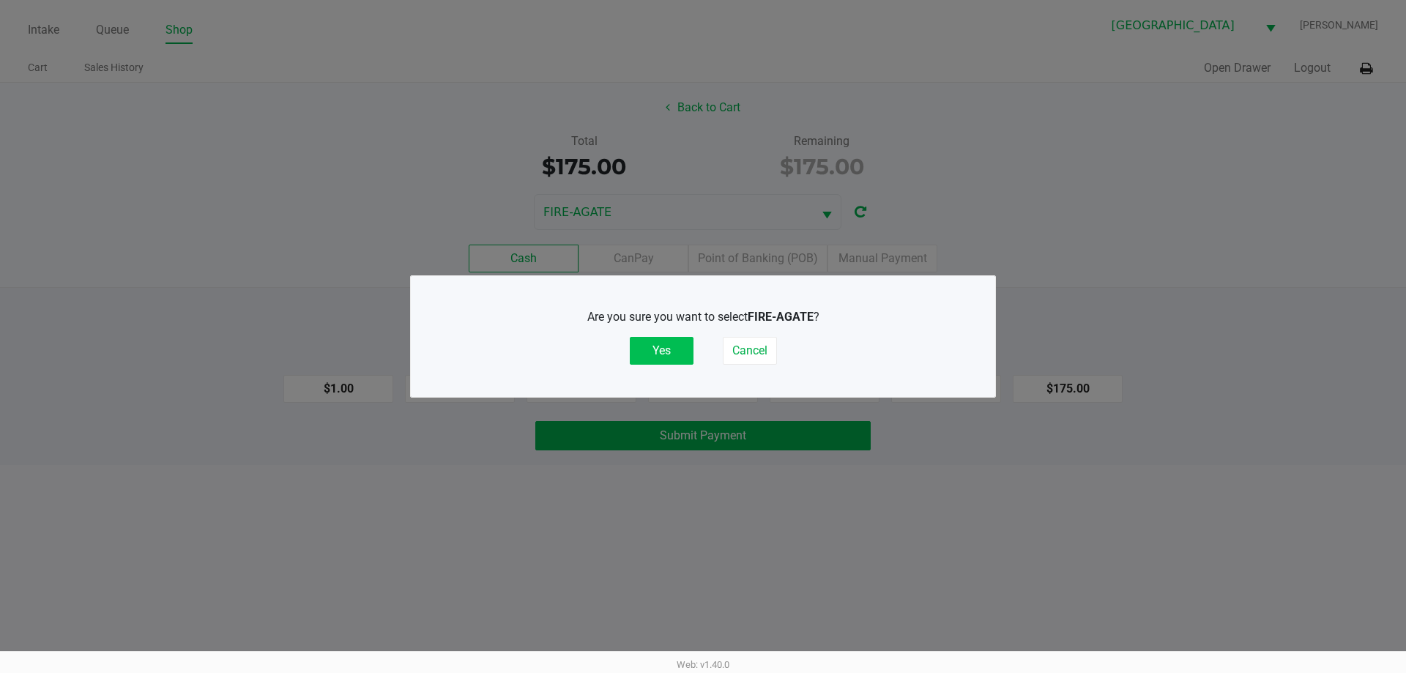
click at [667, 346] on button "Yes" at bounding box center [662, 351] width 64 height 28
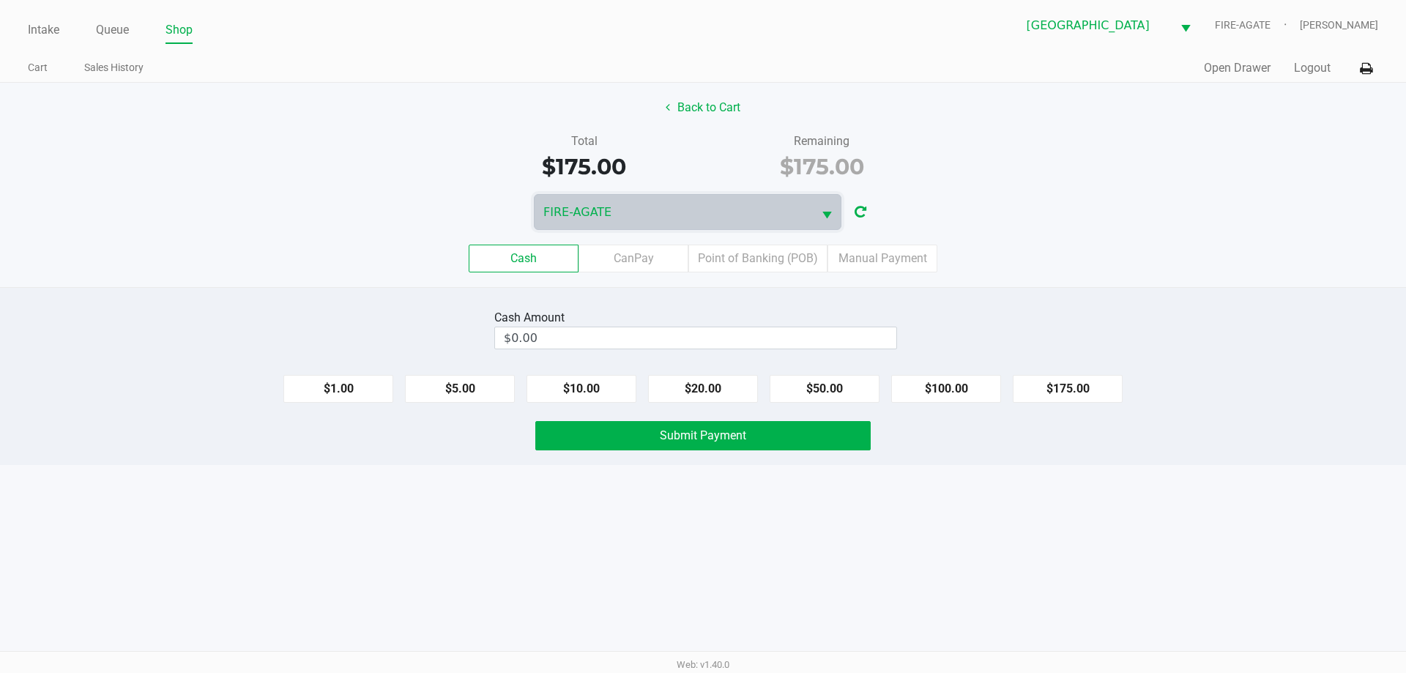
click at [1077, 235] on div "Cash CanPay Point of Banking (POB) Manual Payment" at bounding box center [703, 258] width 1428 height 57
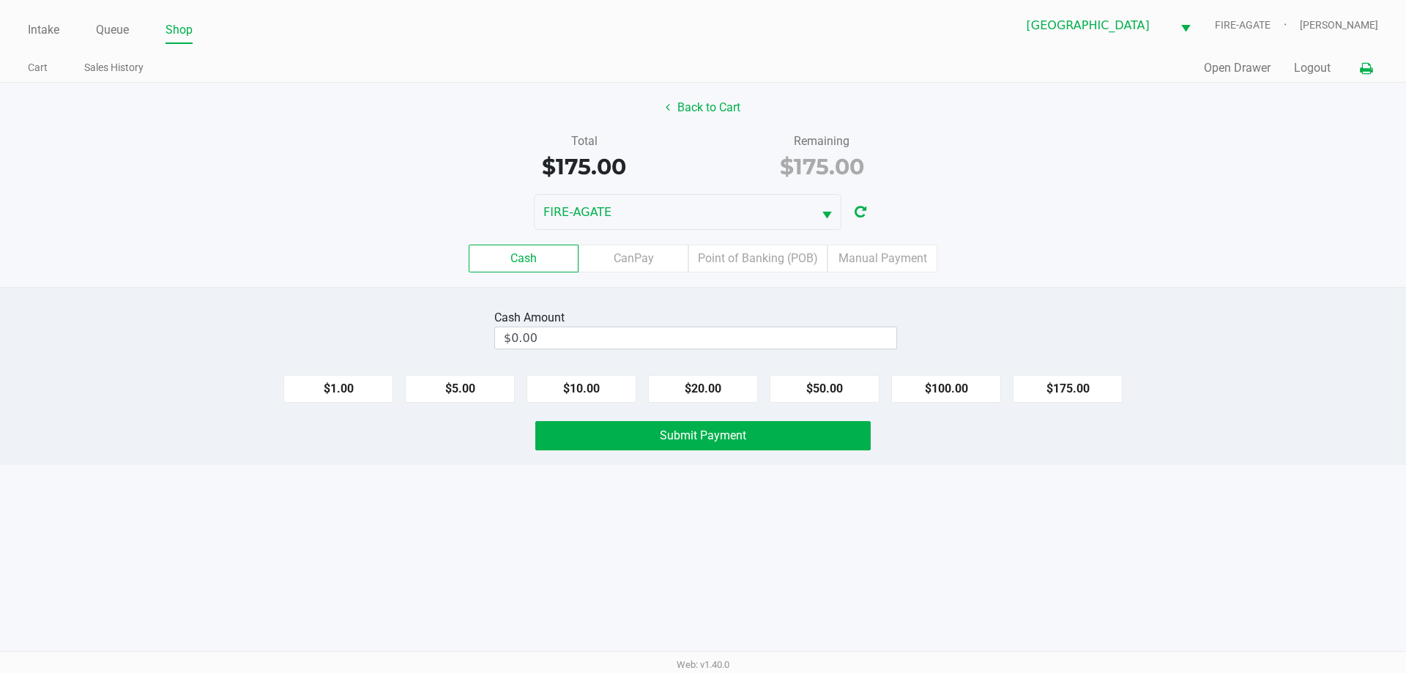
click at [1367, 66] on icon at bounding box center [1365, 69] width 12 height 10
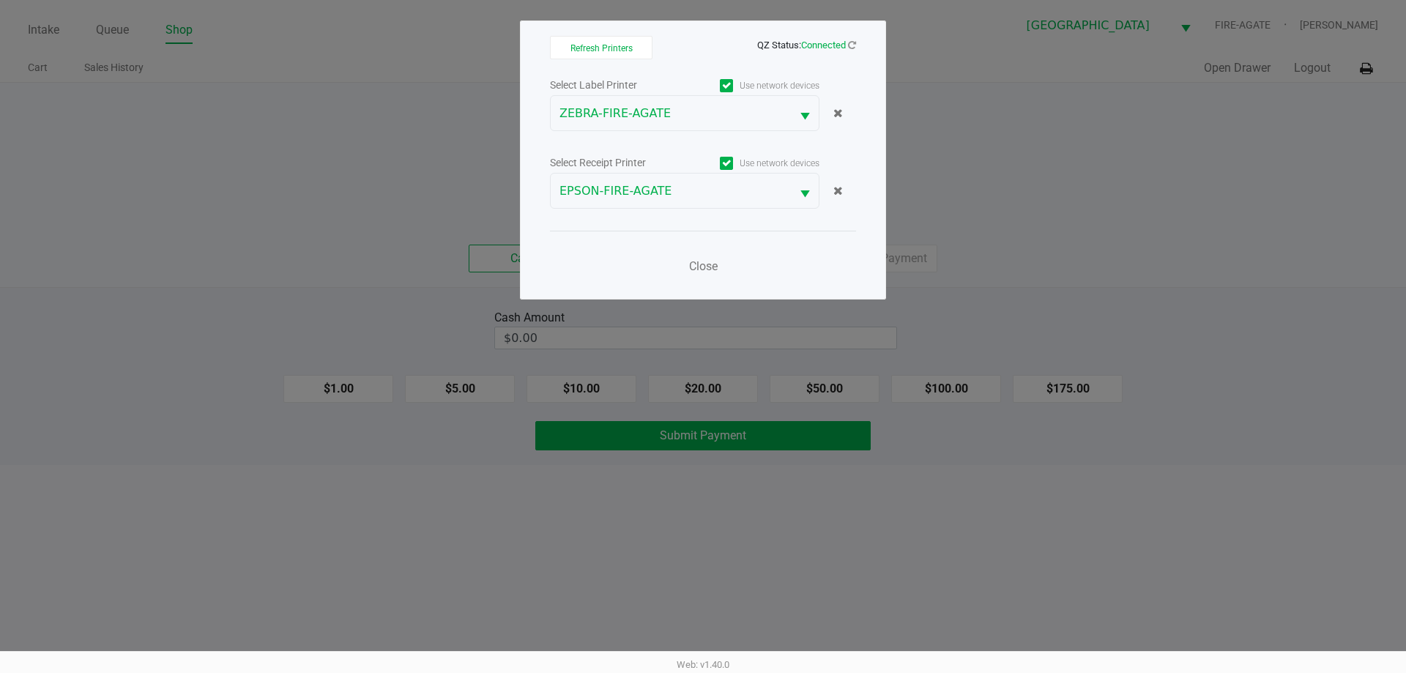
click at [1150, 202] on ngb-modal-window "Refresh Printers QZ Status: Connected Select Label Printer Use network devices …" at bounding box center [703, 336] width 1406 height 673
click at [700, 264] on span "Close" at bounding box center [703, 266] width 29 height 14
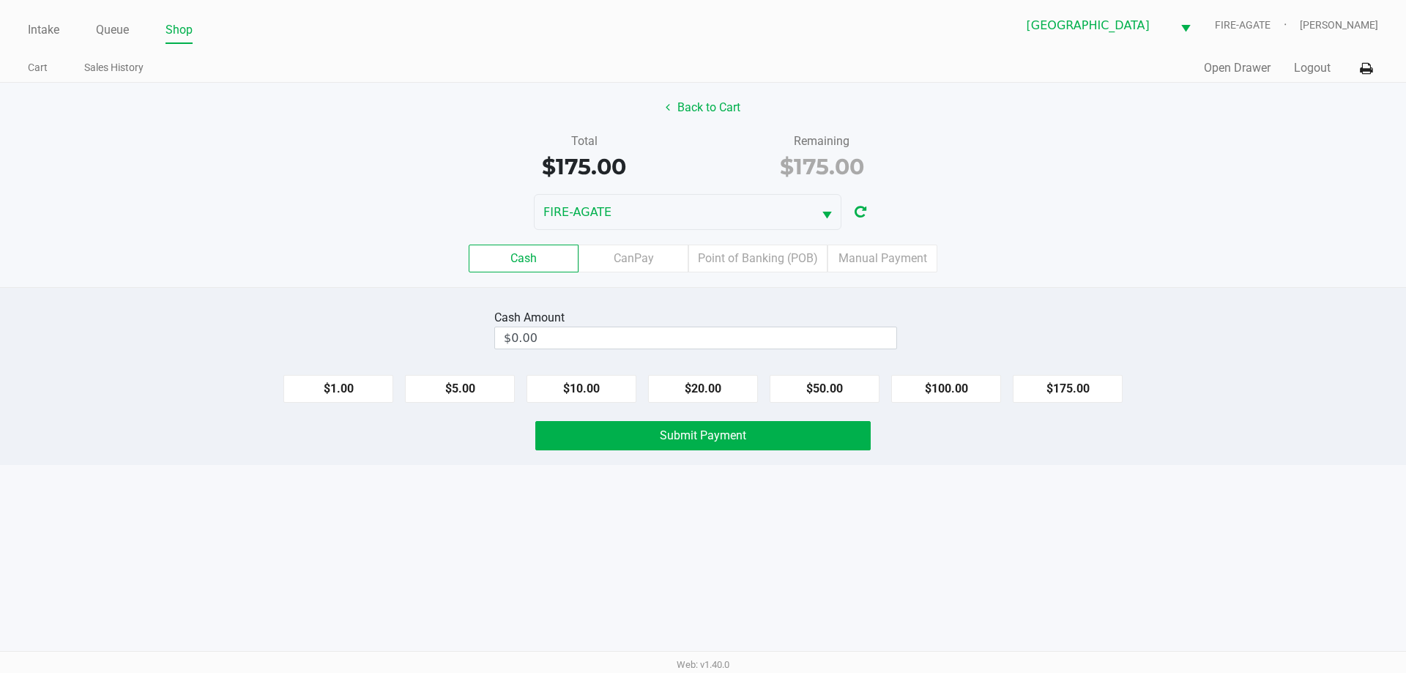
click at [1054, 243] on div "Cash CanPay Point of Banking (POB) Manual Payment" at bounding box center [703, 258] width 1428 height 57
click at [569, 344] on input "0" at bounding box center [695, 337] width 401 height 21
click at [341, 267] on div "Cash CanPay Point of Banking (POB) Manual Payment" at bounding box center [703, 259] width 1406 height 28
click at [1122, 217] on div "FIRE-AGATE" at bounding box center [703, 212] width 1406 height 36
click at [896, 332] on button "Clear" at bounding box center [895, 338] width 45 height 22
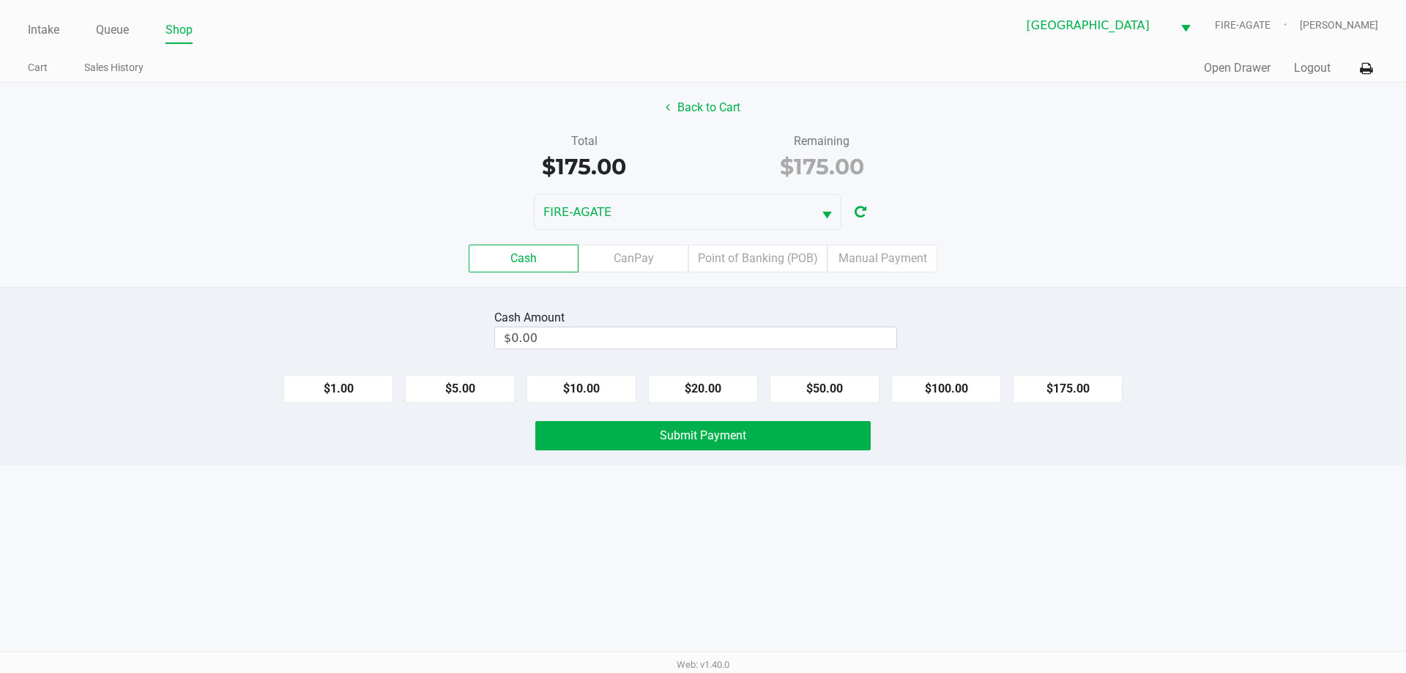
click at [1075, 392] on button "$175.00" at bounding box center [1067, 389] width 110 height 28
type input "$175.00"
click at [635, 436] on button "Submit Payment" at bounding box center [702, 435] width 335 height 29
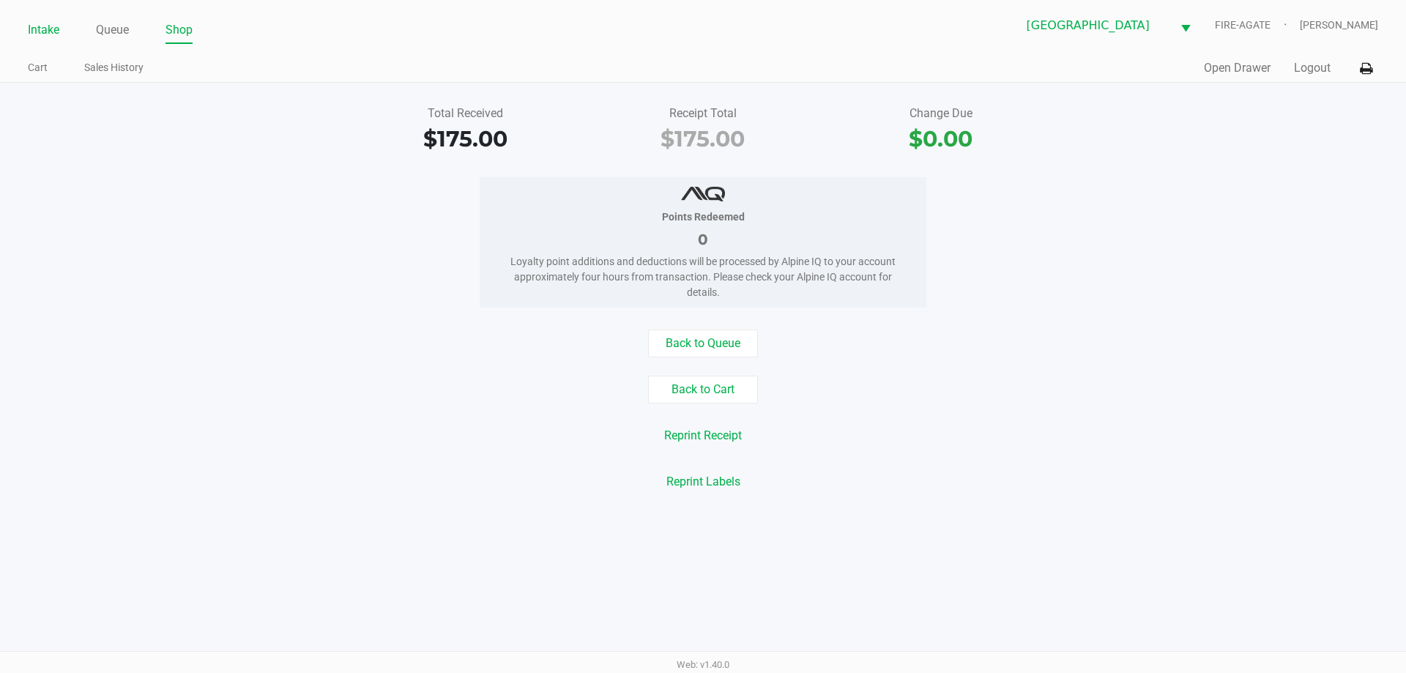
click at [50, 25] on link "Intake" at bounding box center [43, 30] width 31 height 20
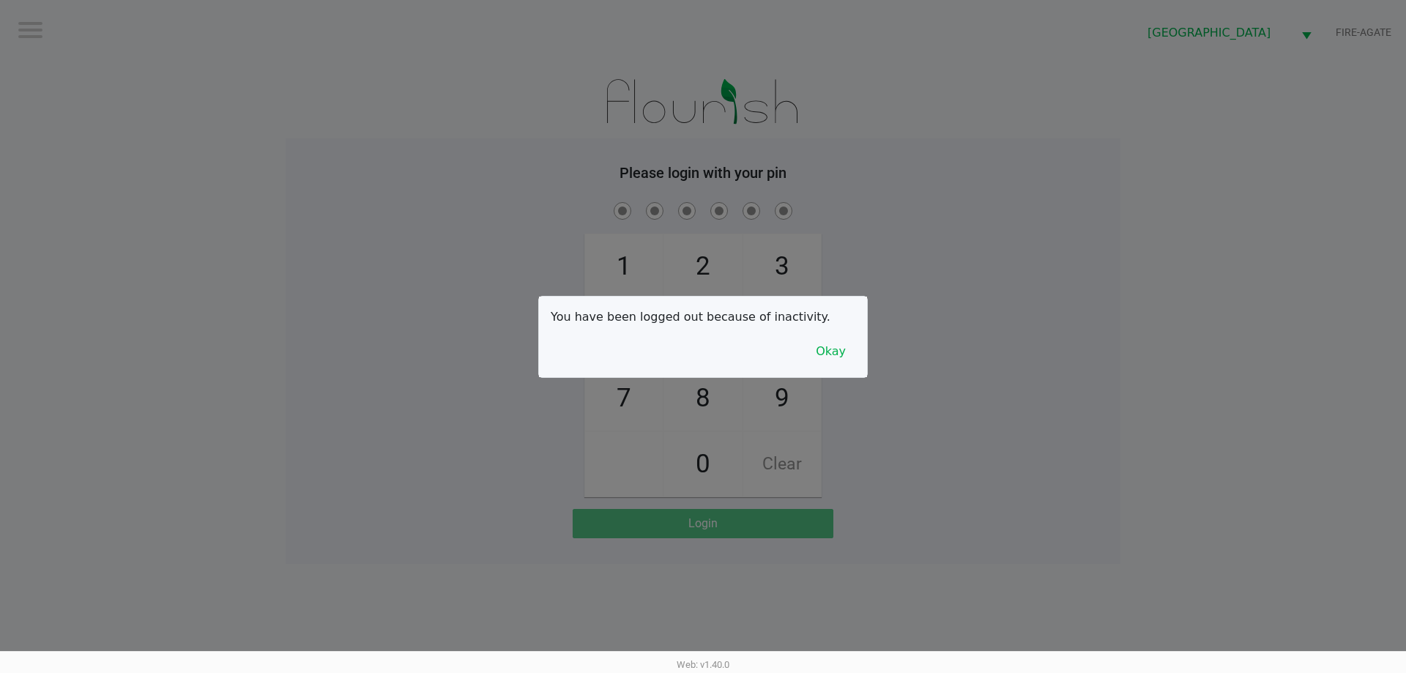
click at [851, 349] on button "Okay" at bounding box center [830, 351] width 49 height 28
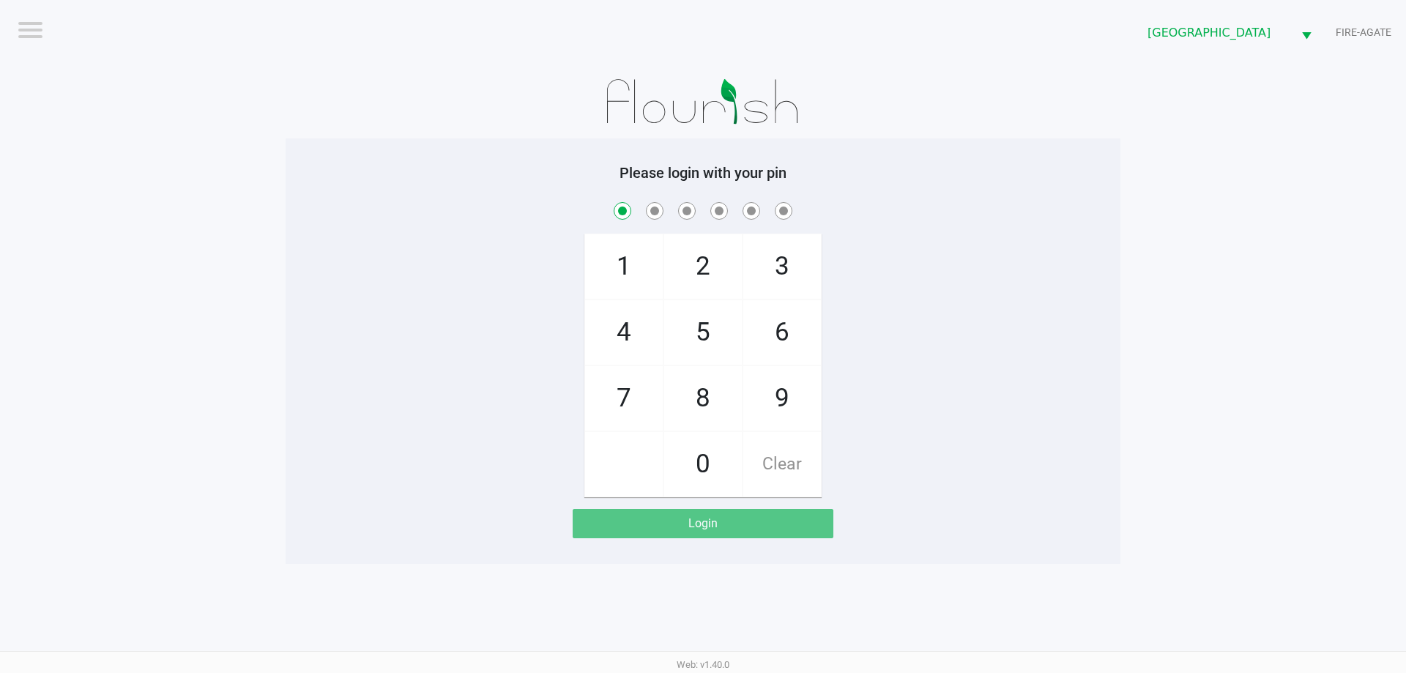
checkbox input "true"
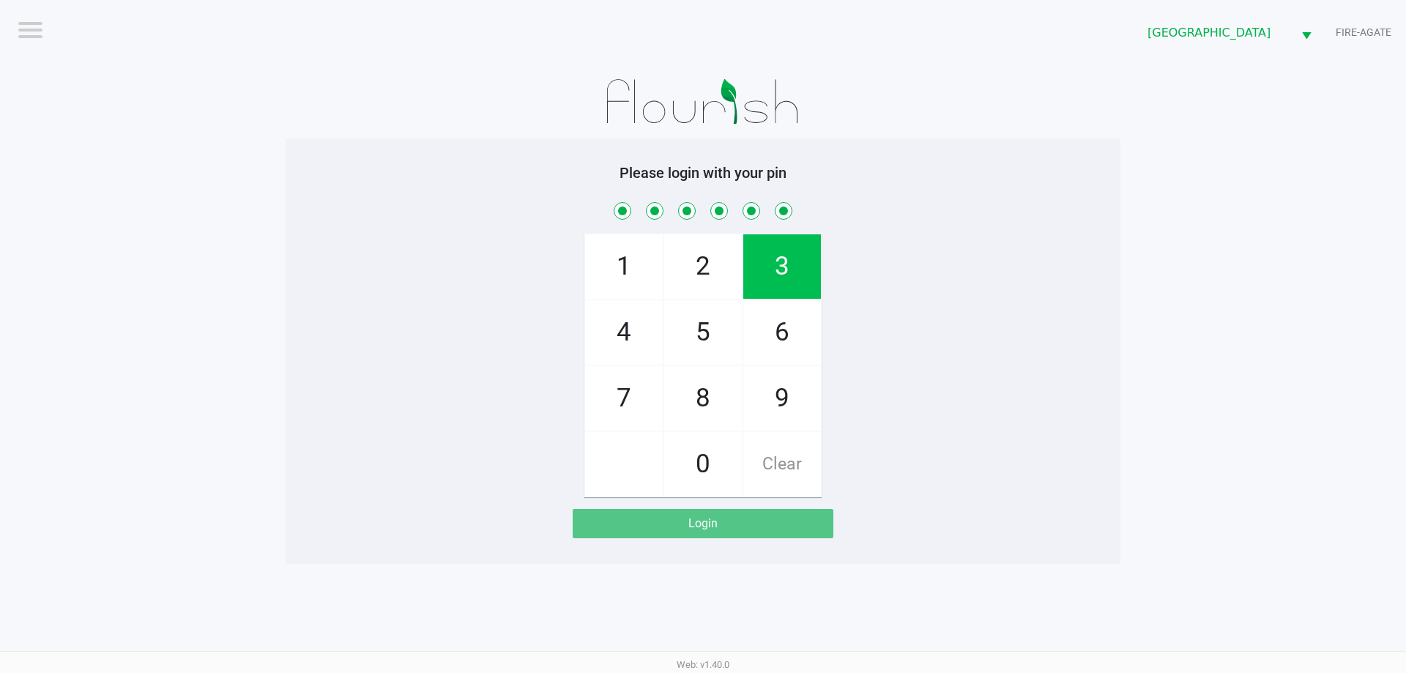
checkbox input "true"
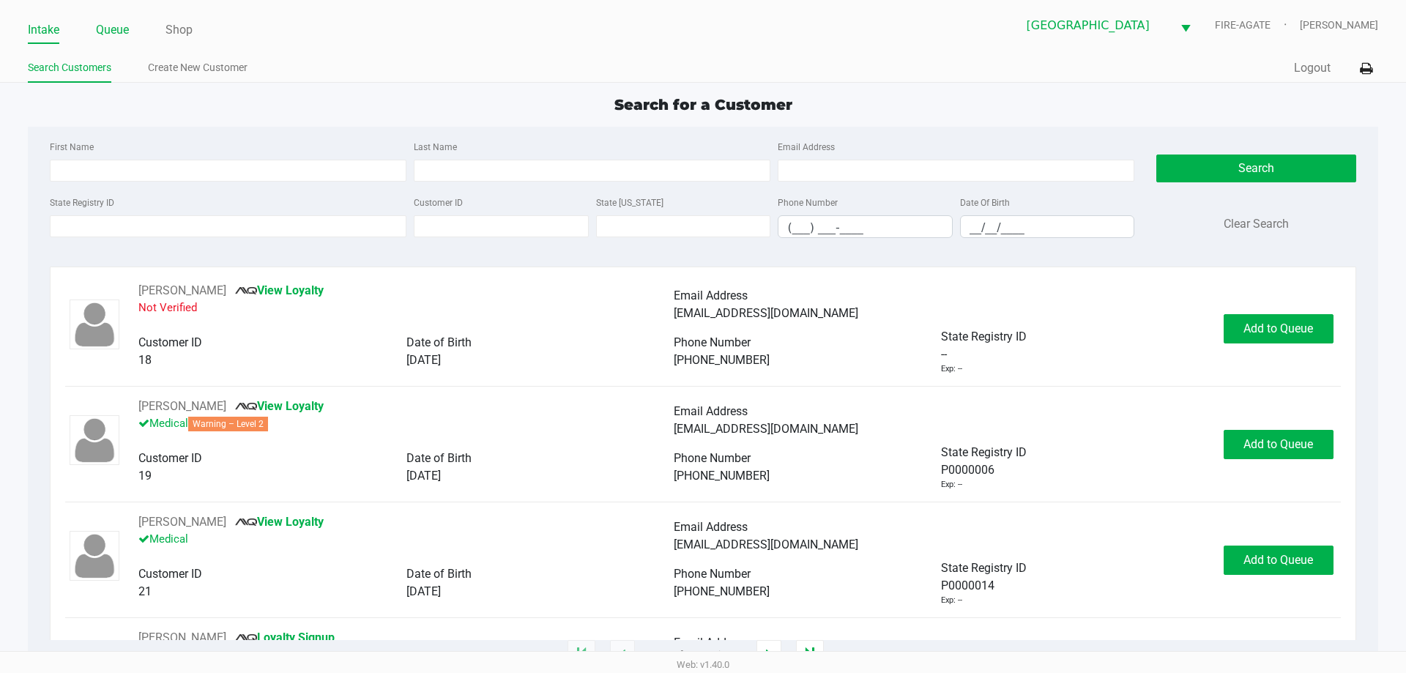
click at [113, 30] on link "Queue" at bounding box center [112, 30] width 33 height 20
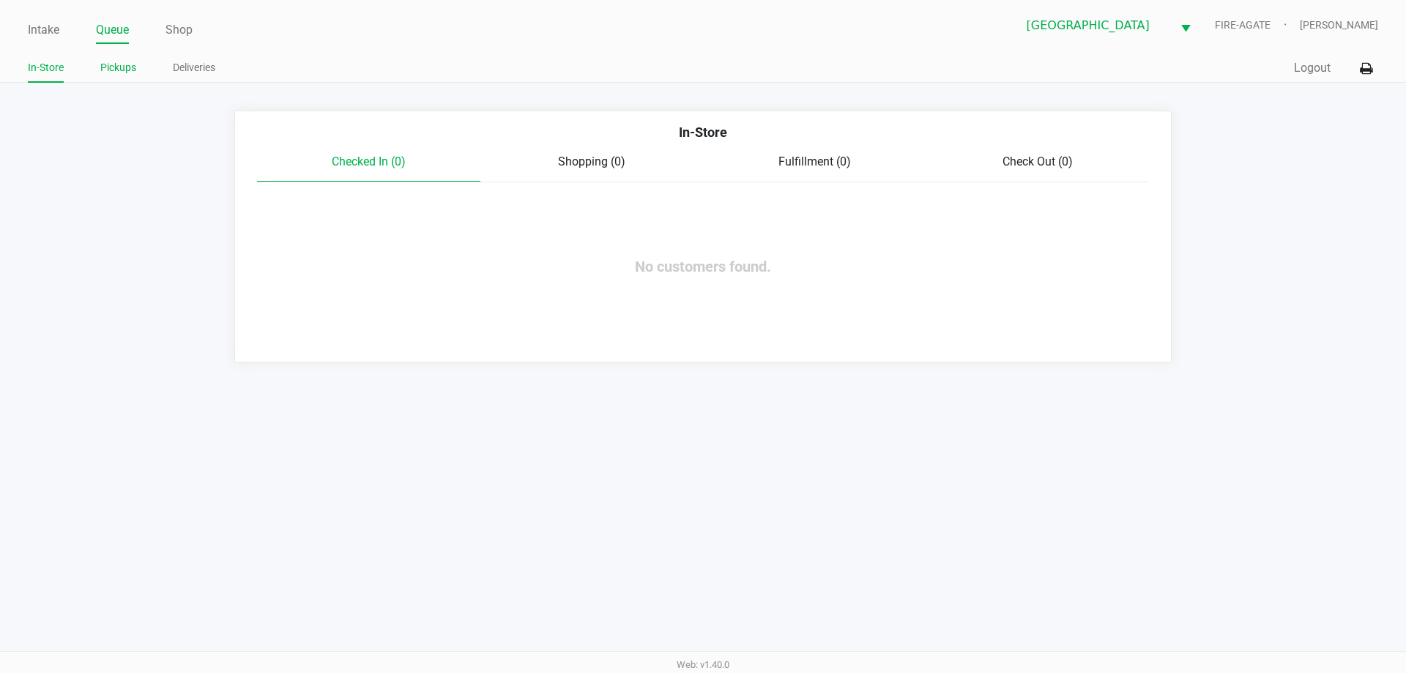
click at [125, 67] on link "Pickups" at bounding box center [118, 68] width 36 height 18
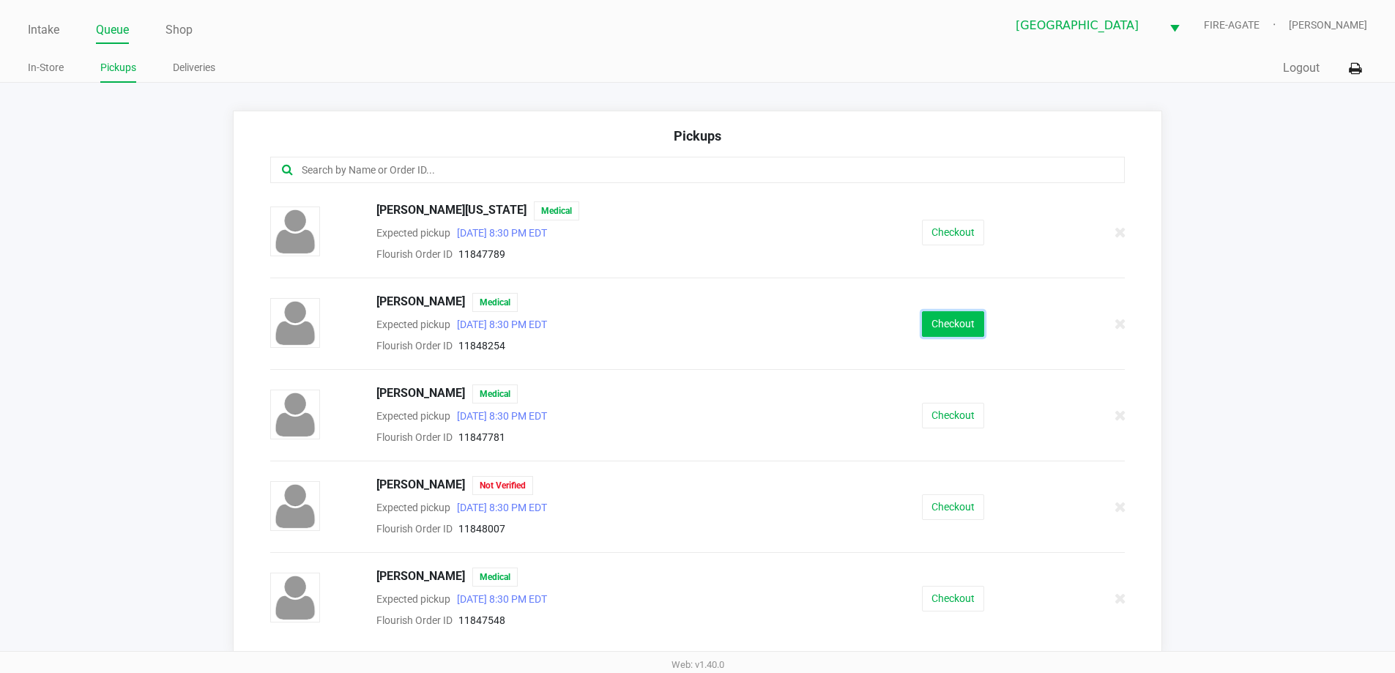
click at [947, 326] on button "Checkout" at bounding box center [953, 324] width 62 height 26
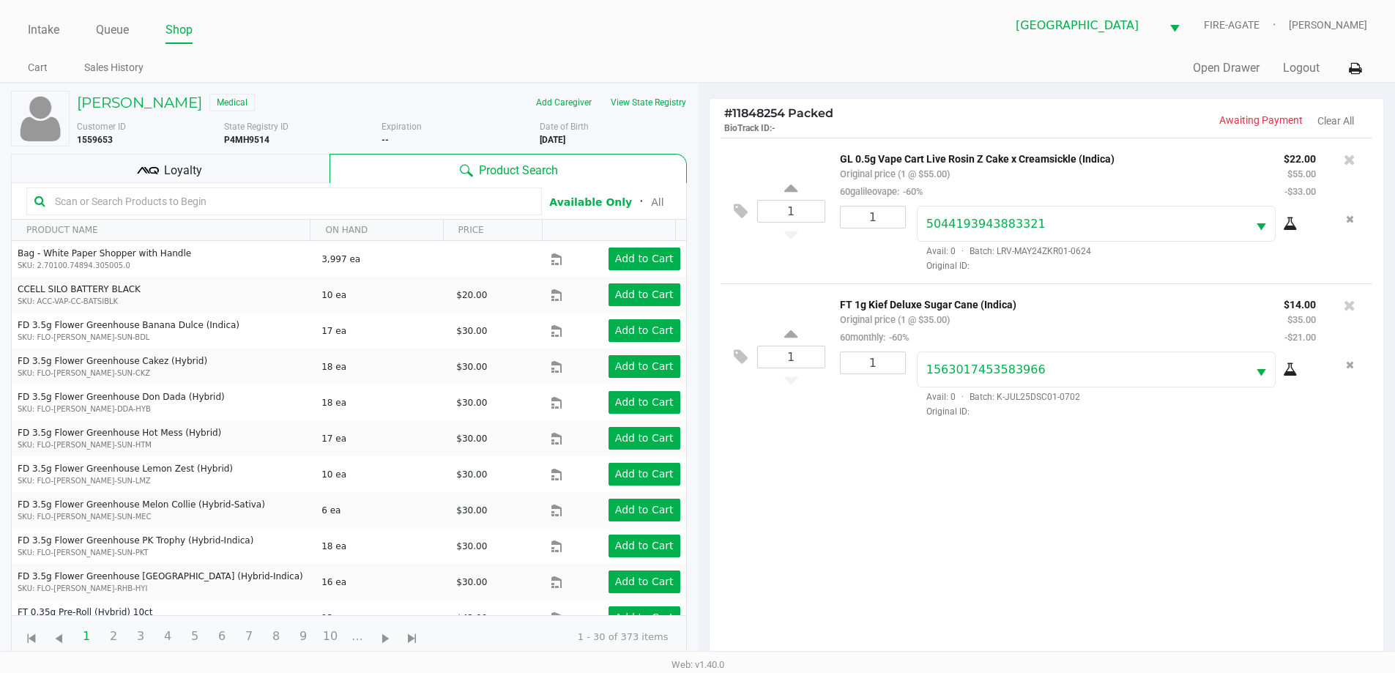
click at [265, 174] on div "Loyalty" at bounding box center [170, 168] width 318 height 29
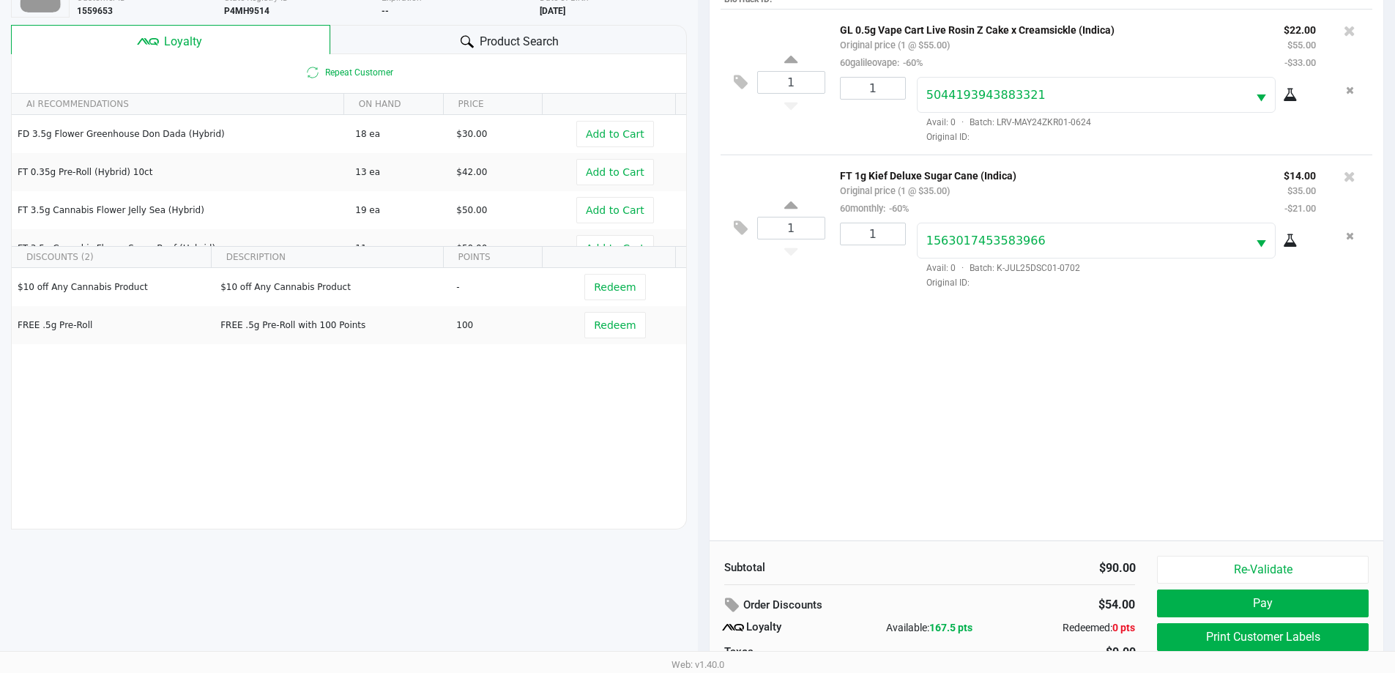
scroll to position [146, 0]
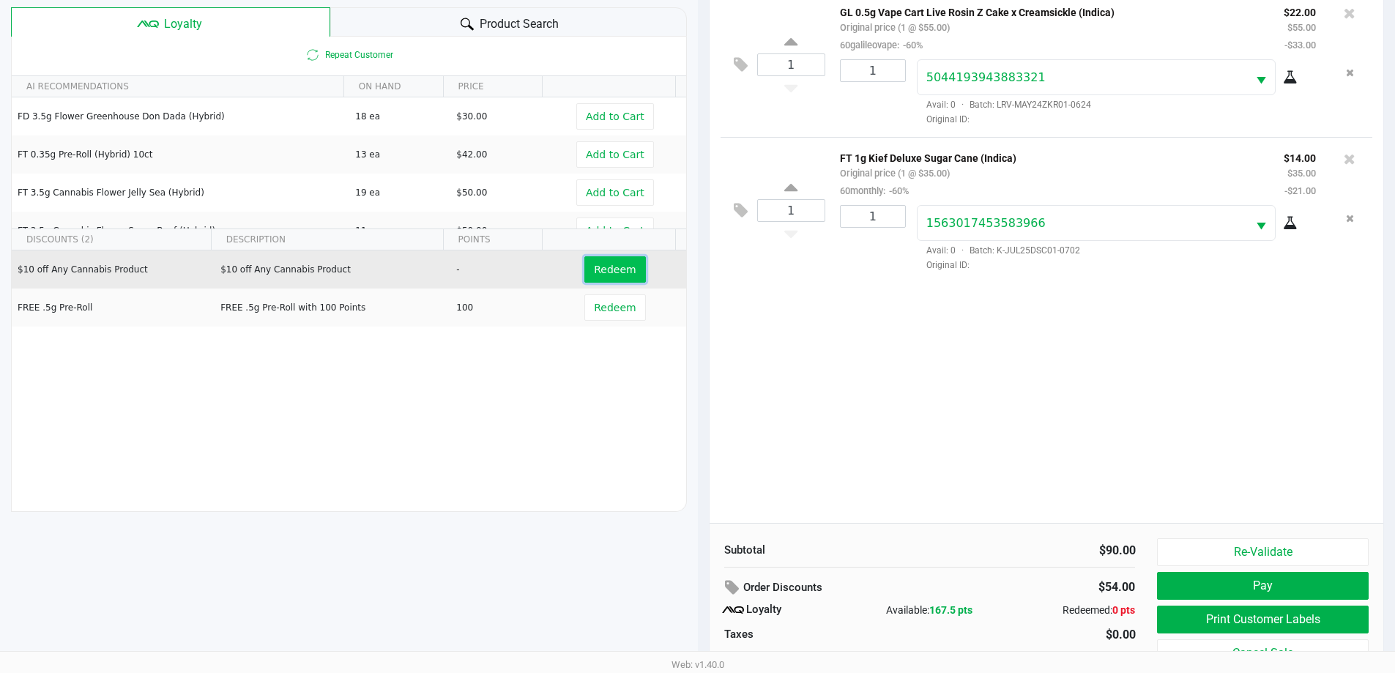
click at [597, 279] on button "Redeem" at bounding box center [614, 269] width 61 height 26
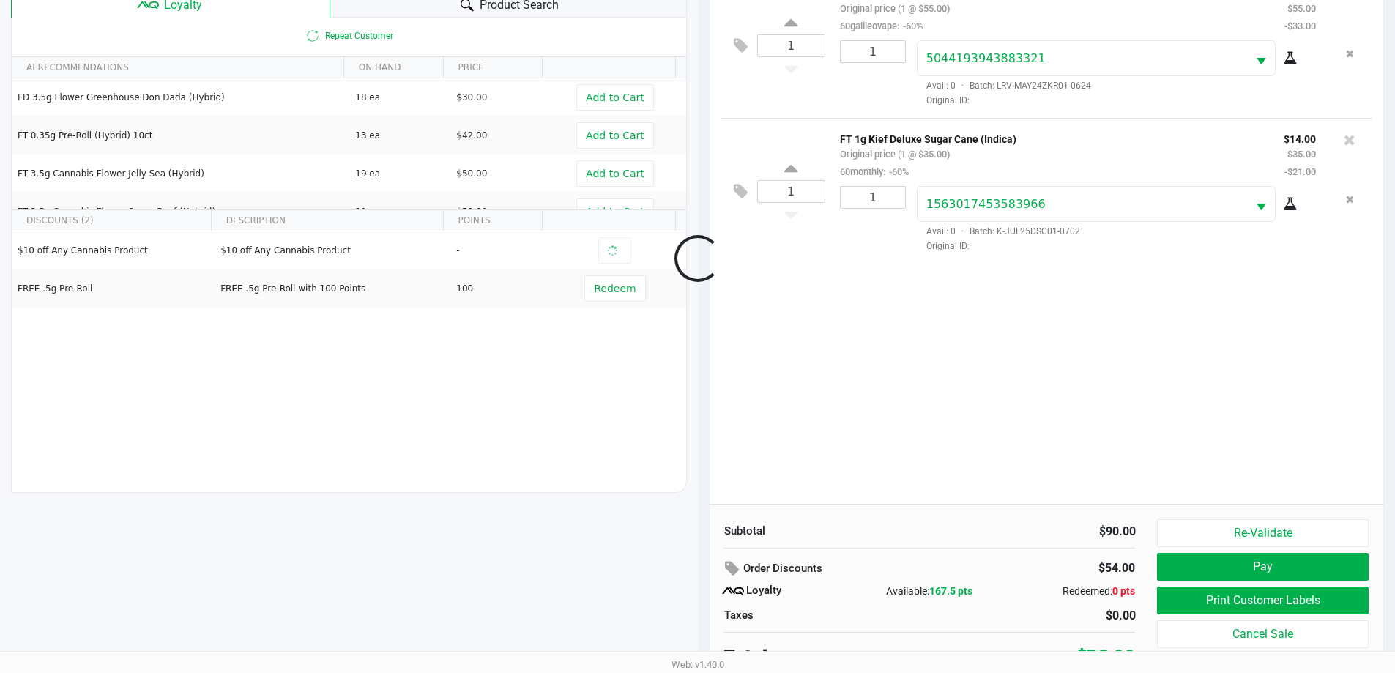
scroll to position [176, 0]
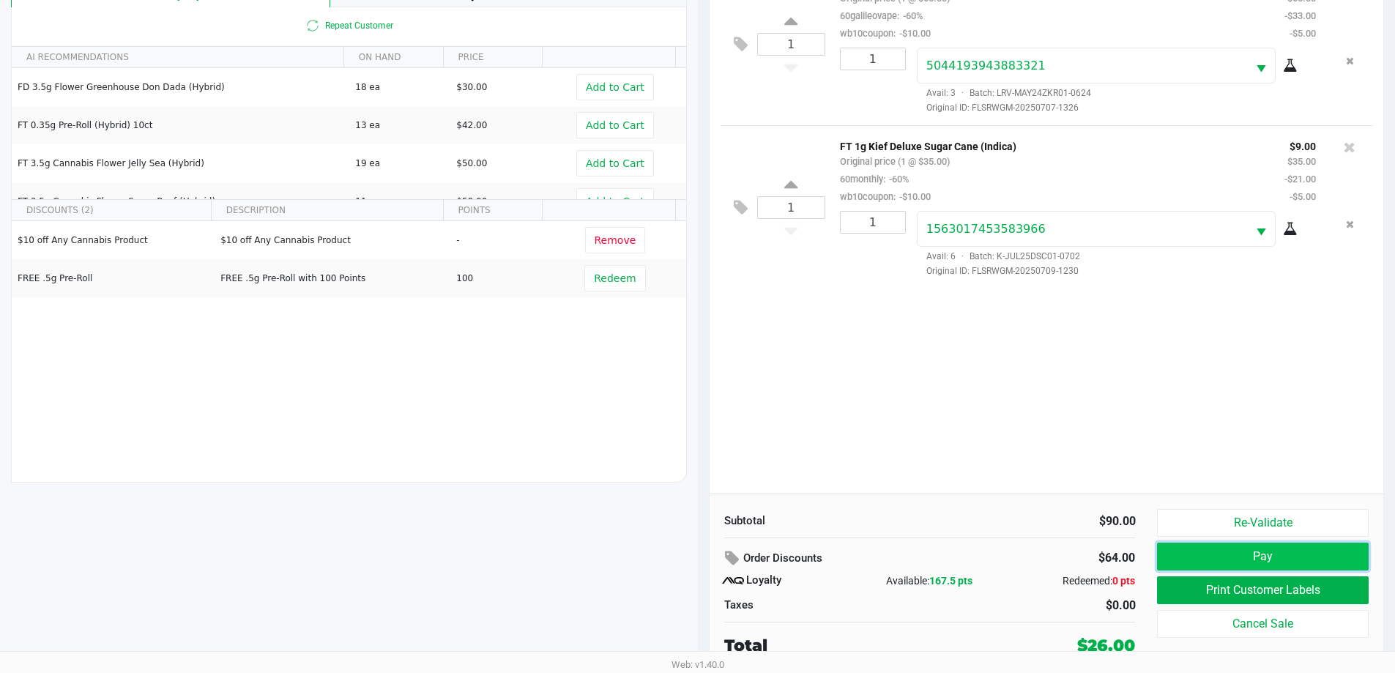
click at [1209, 563] on button "Pay" at bounding box center [1262, 556] width 211 height 28
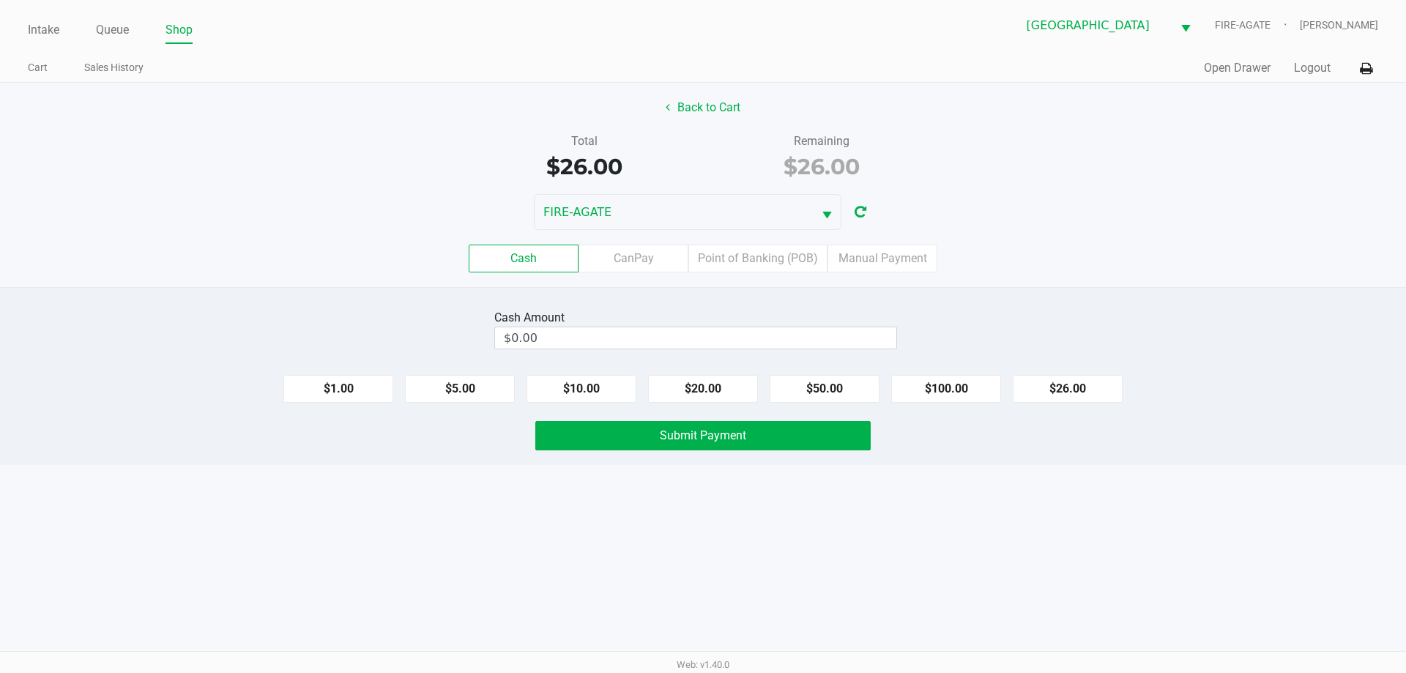
click at [524, 333] on input "$0.00" at bounding box center [695, 337] width 401 height 21
click at [354, 527] on div "Intake Queue Shop [GEOGRAPHIC_DATA] WC FIRE-AGATE [PERSON_NAME] Cart Sales Hist…" at bounding box center [703, 336] width 1406 height 673
type input "$40.00"
click at [576, 435] on button "Submit Payment" at bounding box center [702, 435] width 335 height 29
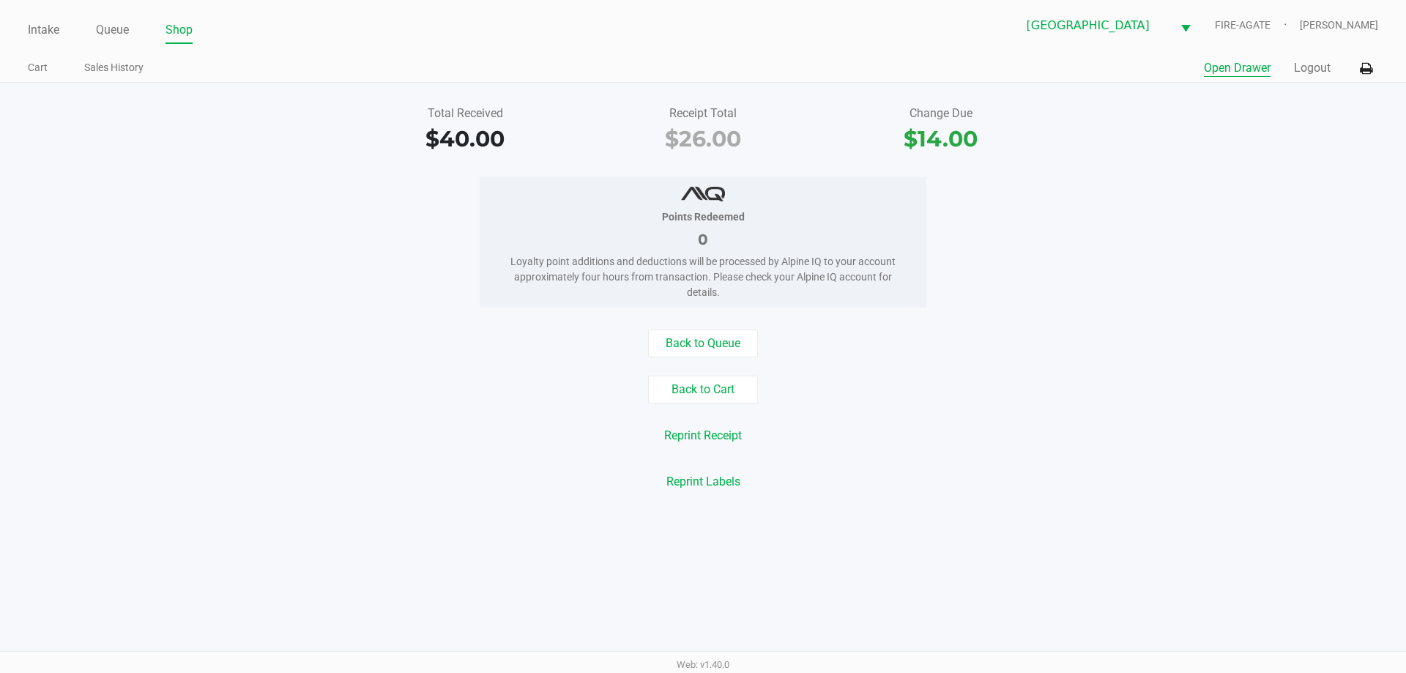
click at [1237, 61] on button "Open Drawer" at bounding box center [1237, 68] width 67 height 18
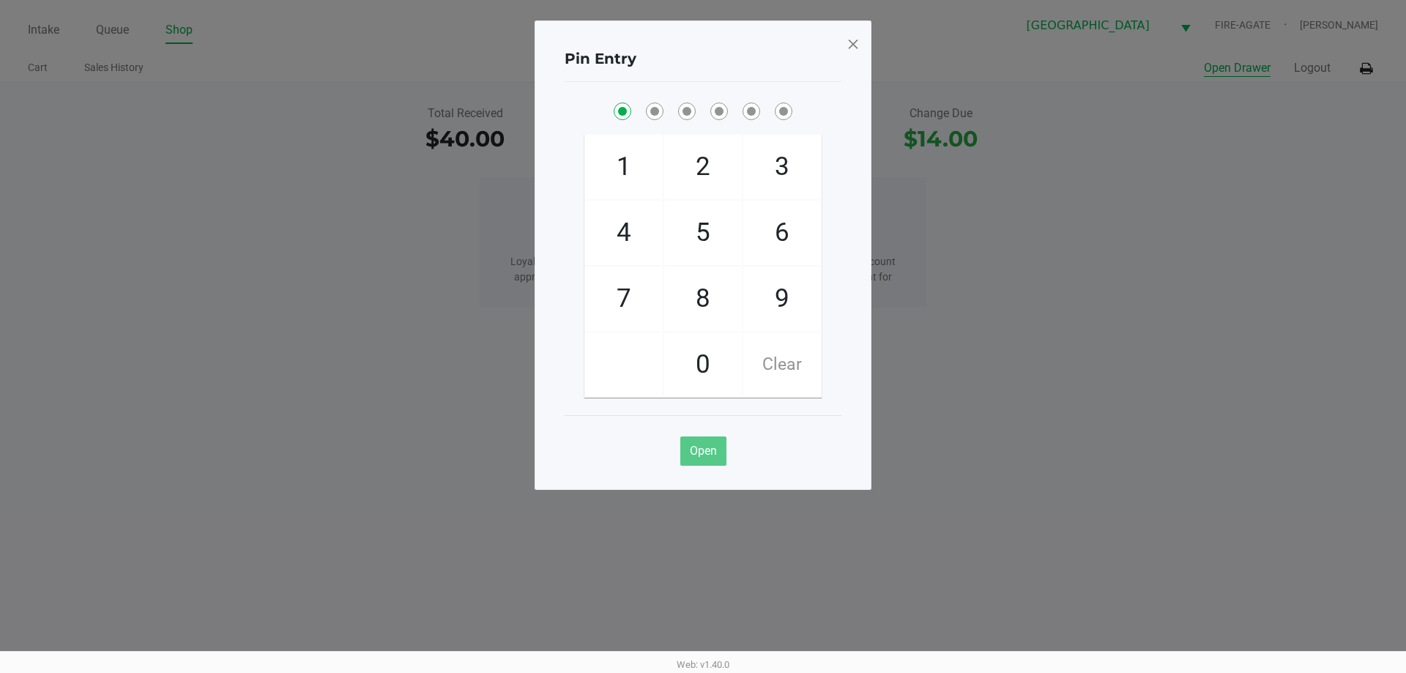
checkbox input "true"
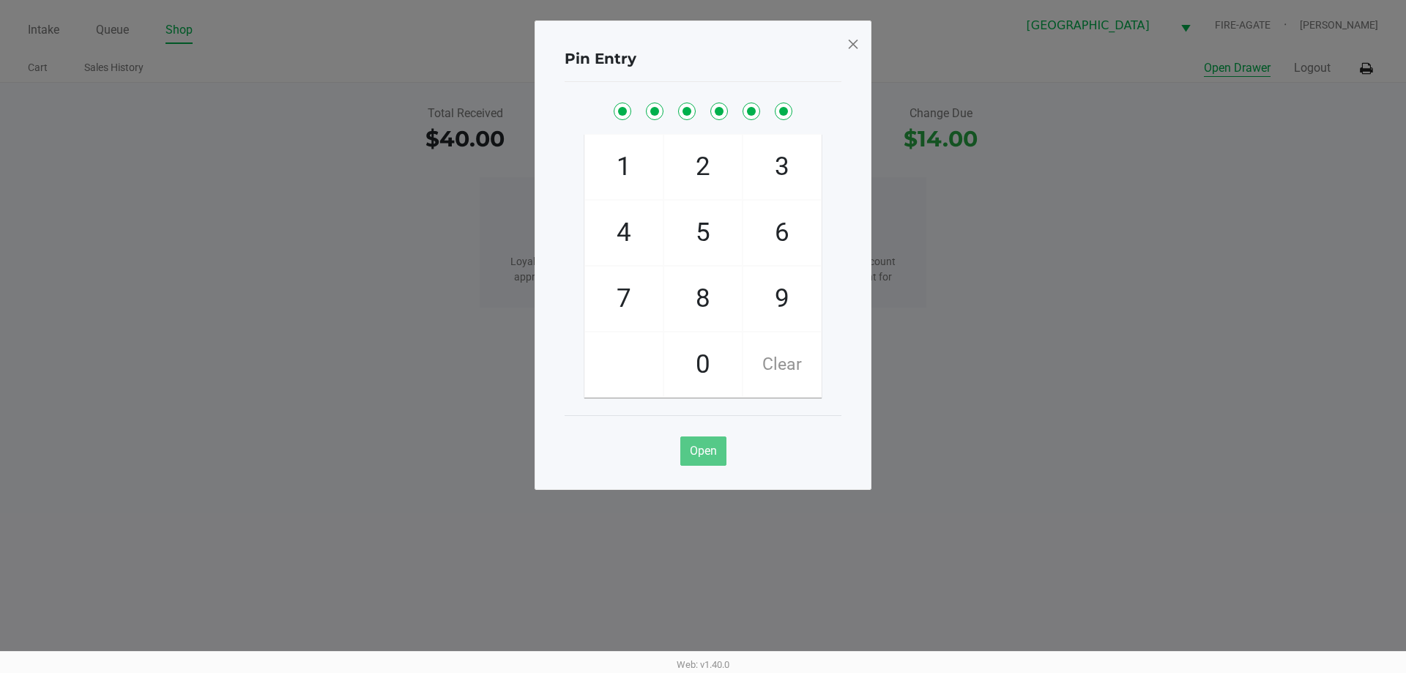
checkbox input "true"
click at [854, 43] on span at bounding box center [852, 43] width 13 height 23
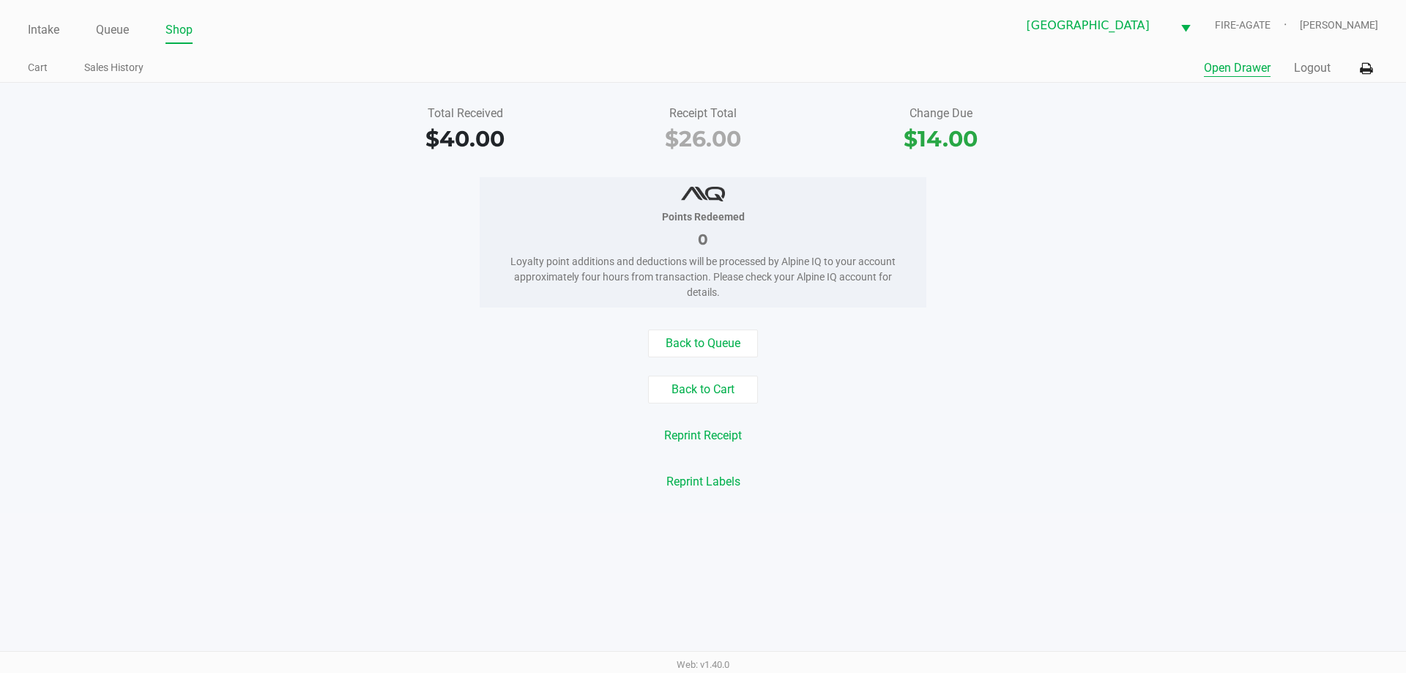
click at [1313, 64] on button "Logout" at bounding box center [1312, 68] width 37 height 18
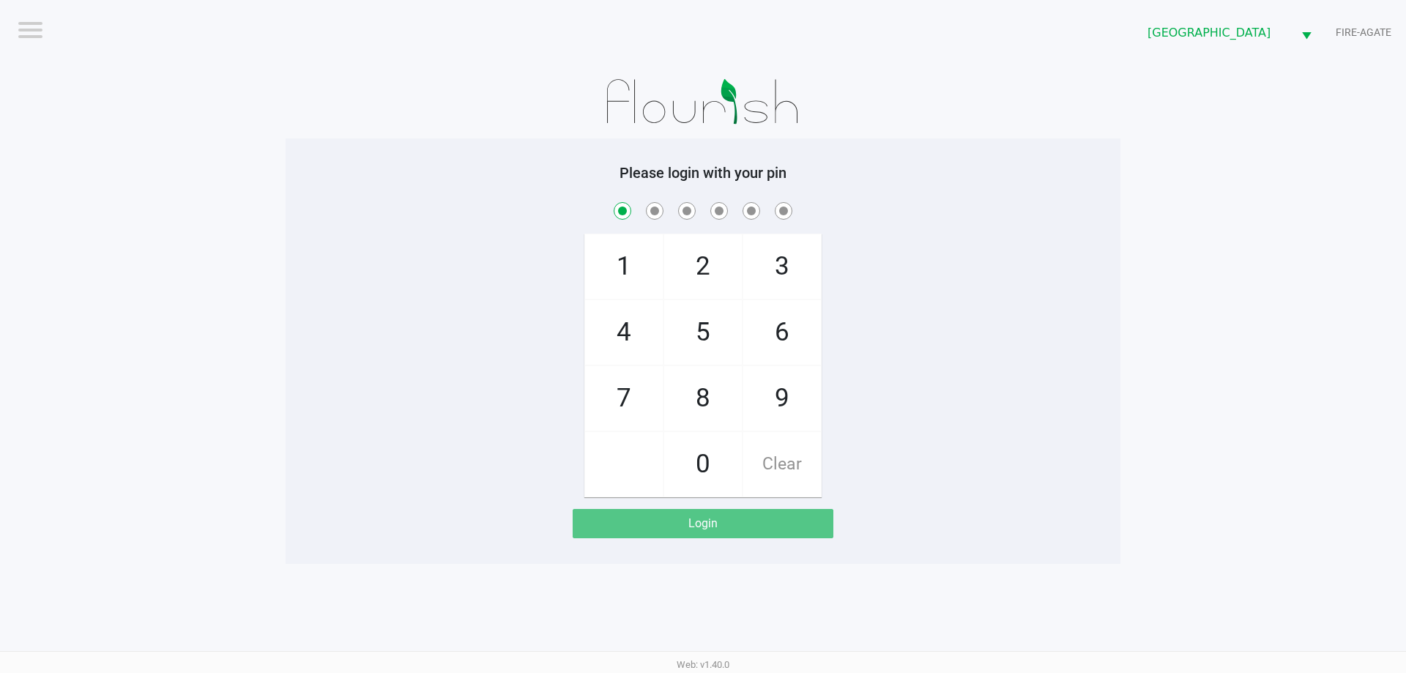
checkbox input "true"
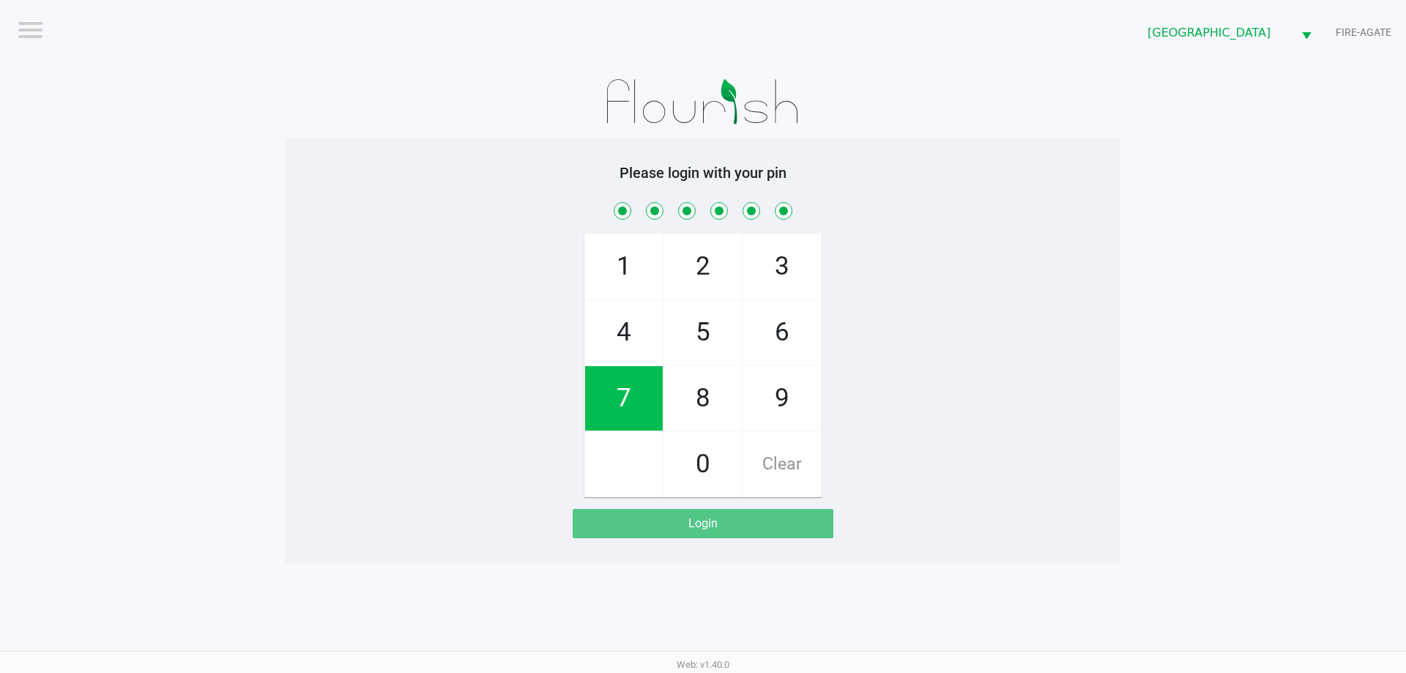
checkbox input "true"
checkbox input "false"
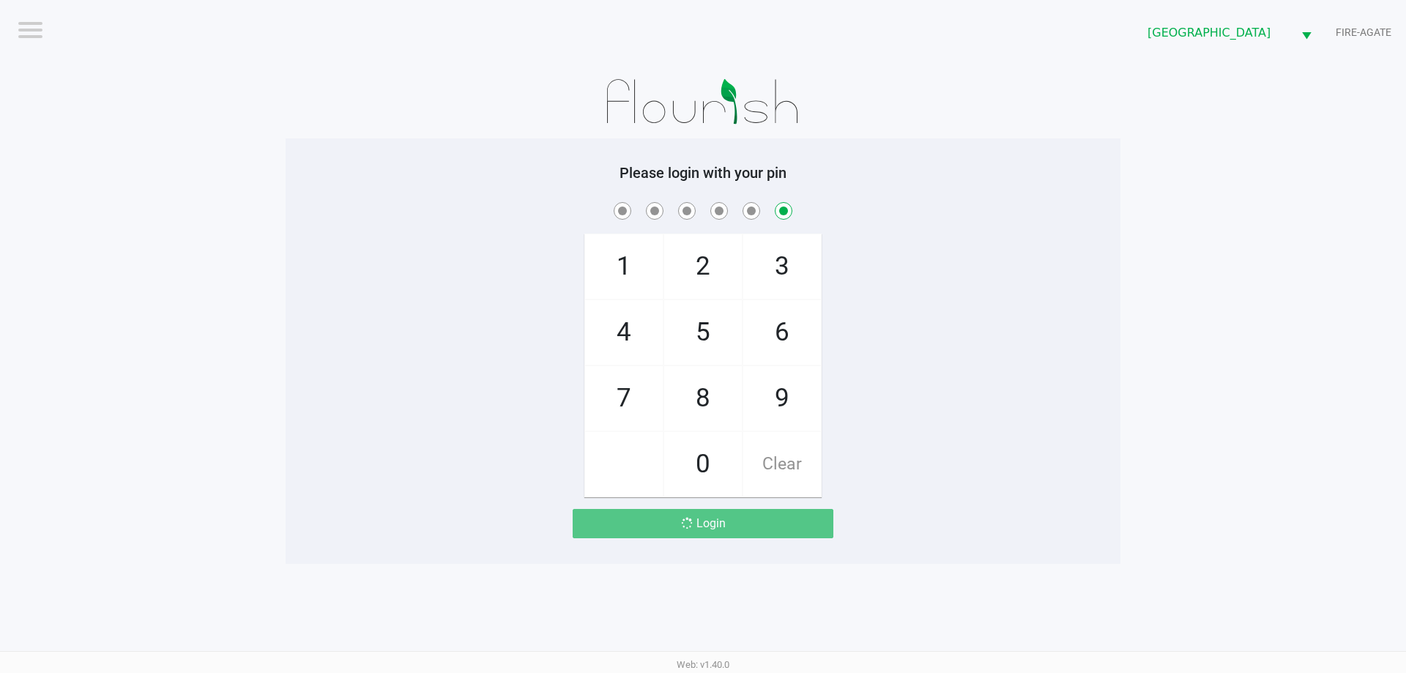
checkbox input "false"
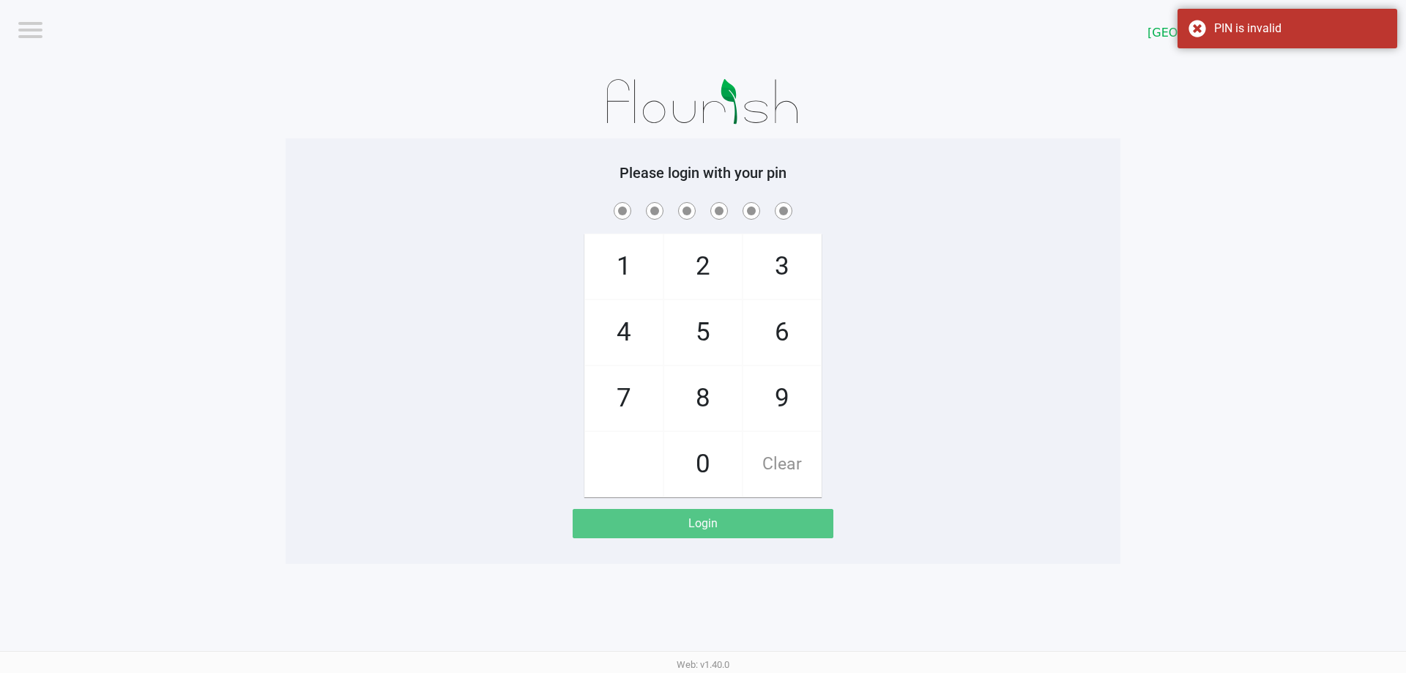
click at [698, 340] on span "5" at bounding box center [703, 332] width 78 height 64
checkbox input "true"
click at [684, 276] on span "2" at bounding box center [703, 266] width 78 height 64
checkbox input "true"
click at [685, 307] on span "5" at bounding box center [703, 332] width 78 height 64
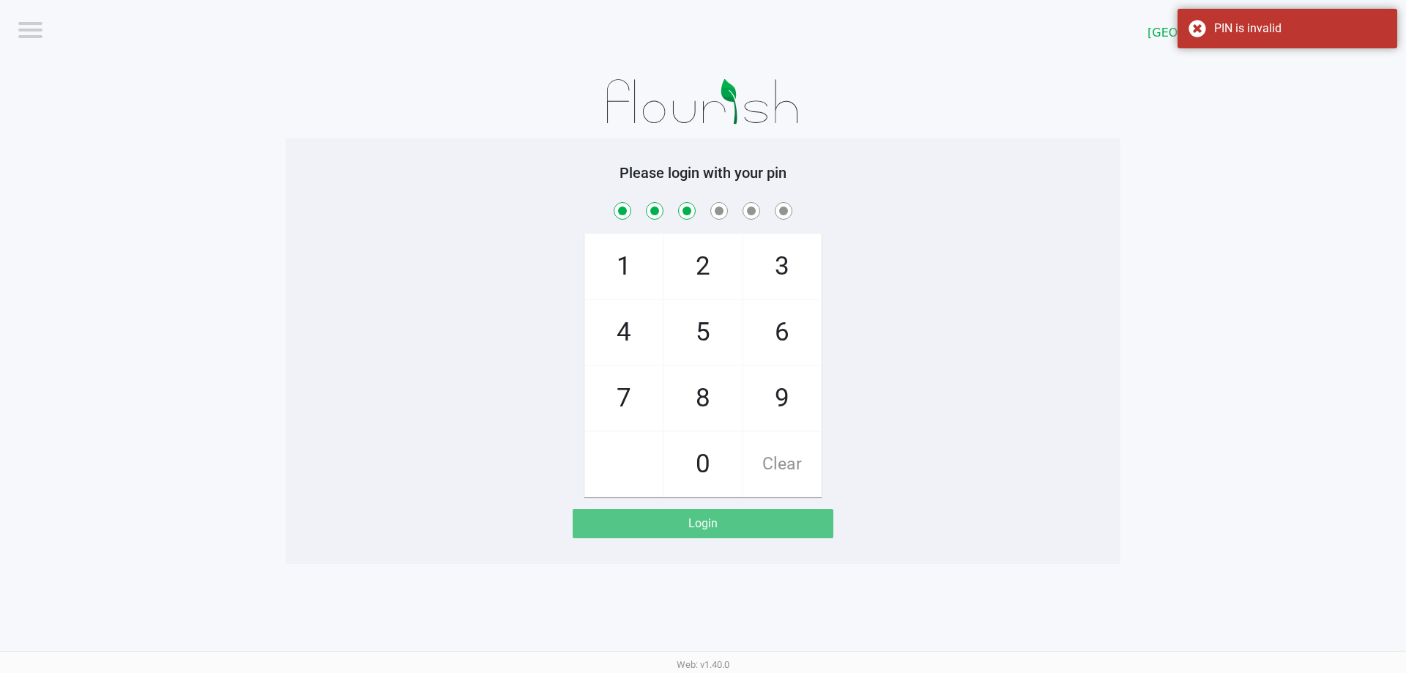
checkbox input "true"
click at [634, 345] on span "4" at bounding box center [624, 332] width 78 height 64
checkbox input "true"
click at [713, 363] on span "5" at bounding box center [703, 332] width 78 height 64
checkbox input "true"
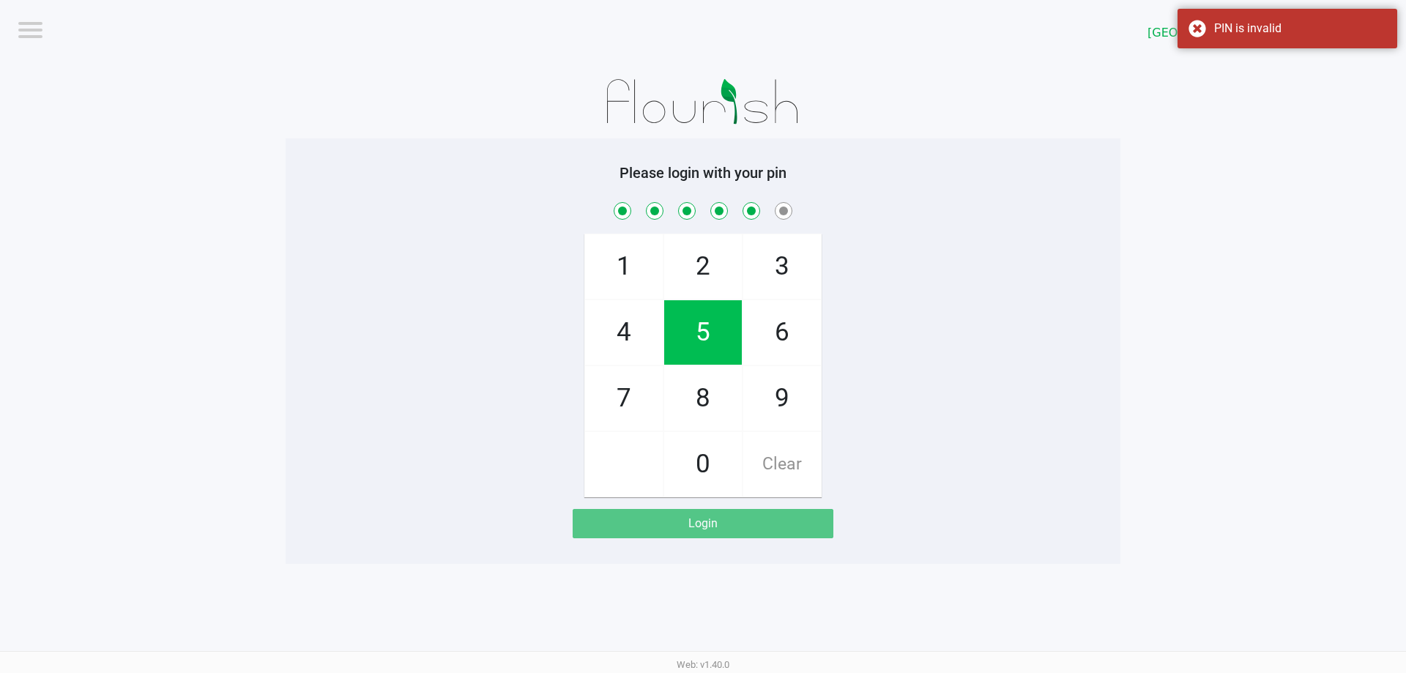
click at [704, 392] on span "8" at bounding box center [703, 398] width 78 height 64
checkbox input "true"
